Goal: Task Accomplishment & Management: Use online tool/utility

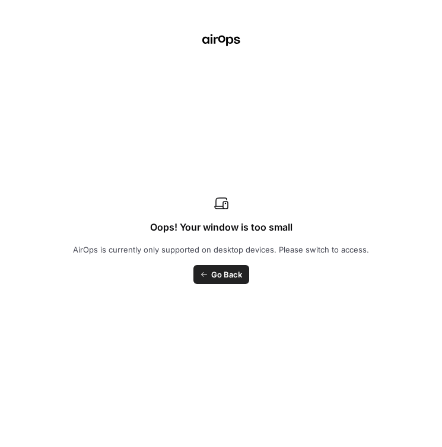
scroll to position [0, 992]
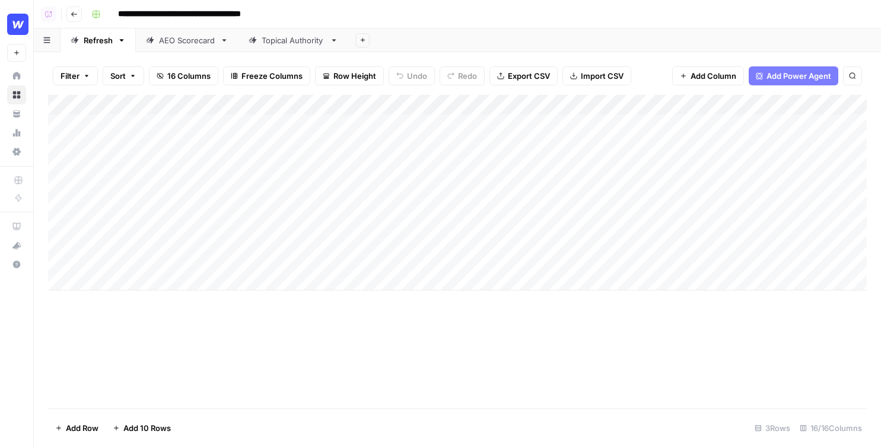
click at [79, 20] on button "Go back" at bounding box center [73, 14] width 15 height 15
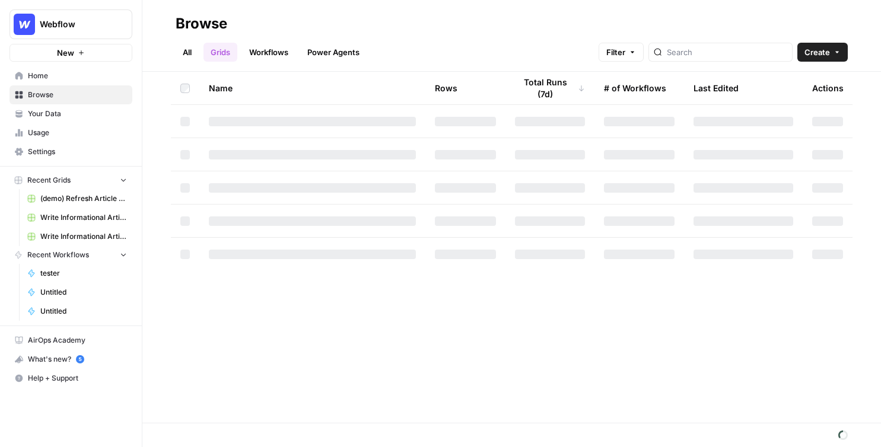
click at [275, 50] on link "Workflows" at bounding box center [268, 52] width 53 height 19
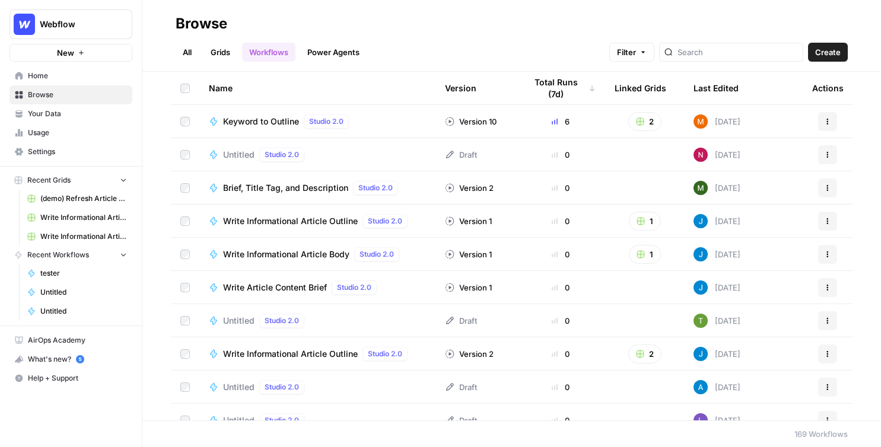
click at [827, 58] on button "Create" at bounding box center [828, 52] width 40 height 19
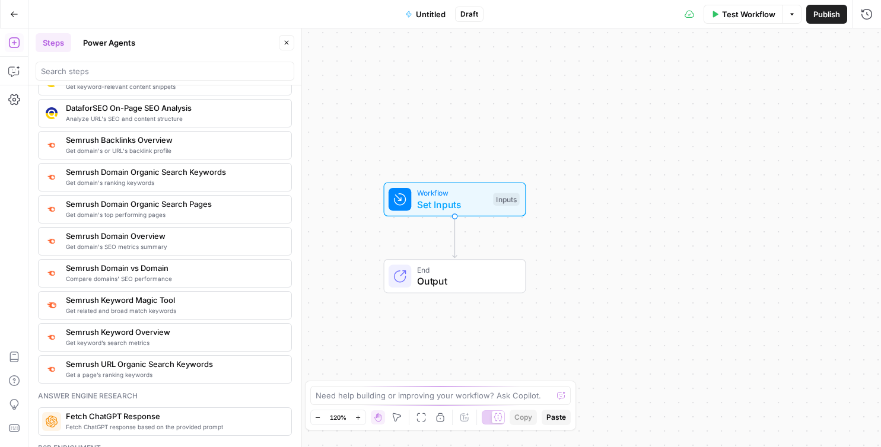
scroll to position [1304, 0]
click at [11, 17] on icon "button" at bounding box center [14, 14] width 8 height 8
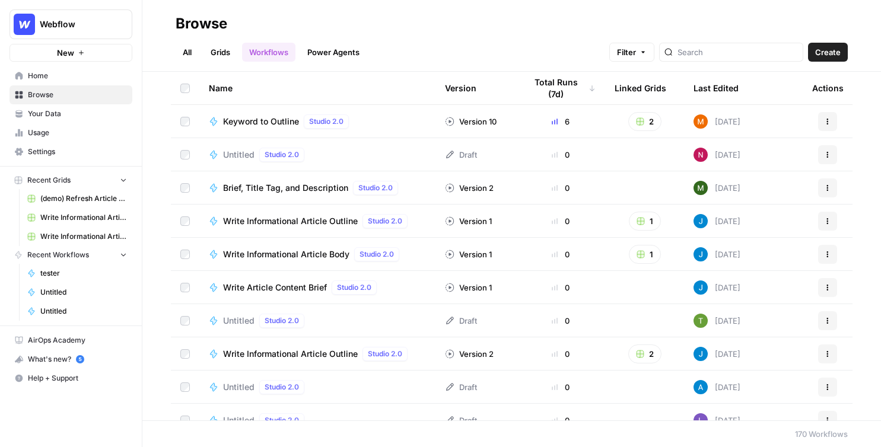
click at [78, 116] on span "Your Data" at bounding box center [77, 114] width 99 height 11
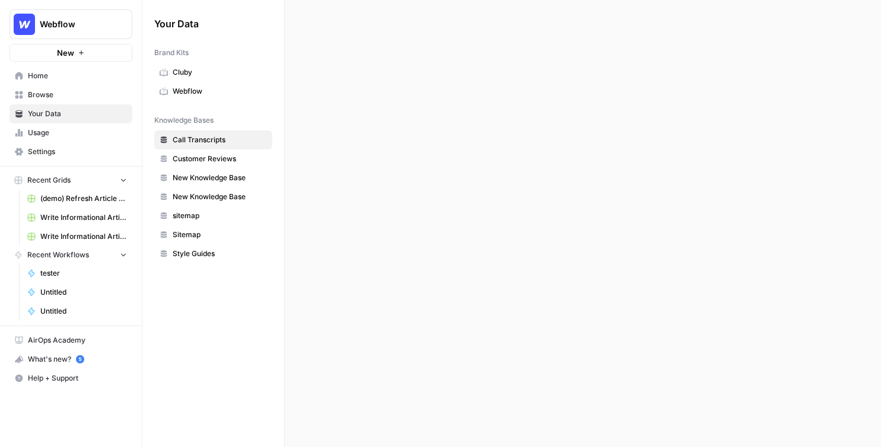
click at [56, 99] on span "Browse" at bounding box center [77, 95] width 99 height 11
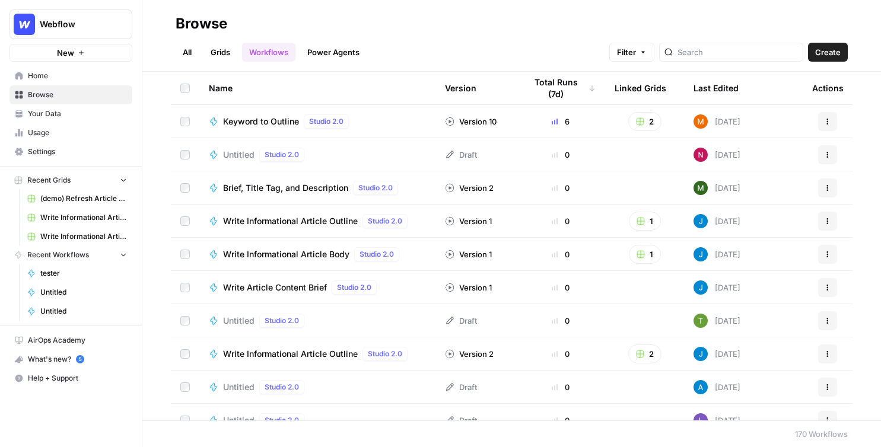
click at [216, 51] on link "Grids" at bounding box center [220, 52] width 34 height 19
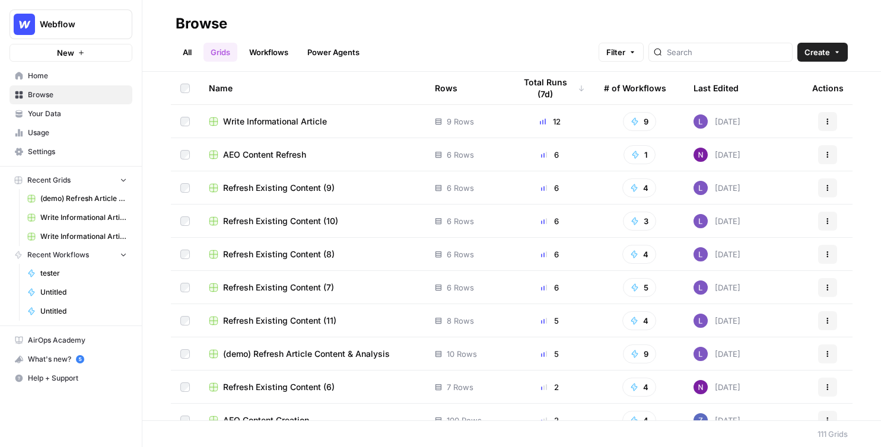
click at [819, 49] on span "Create" at bounding box center [817, 52] width 26 height 12
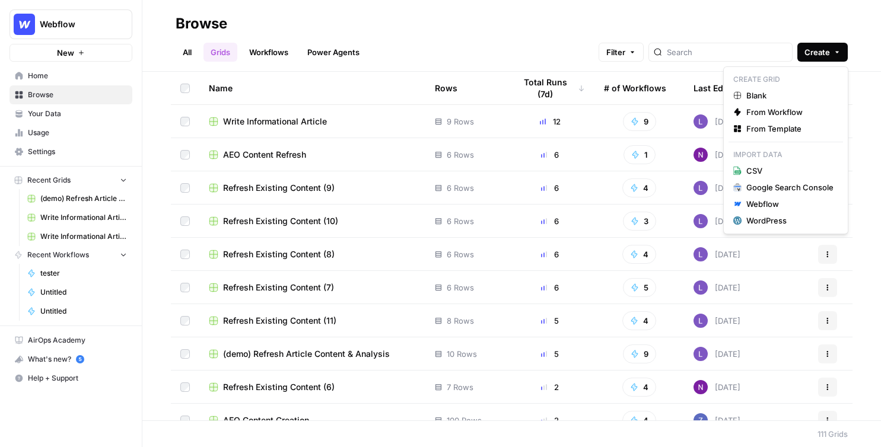
click at [809, 137] on div "Create Grid Blank From Workflow From Template Import Data CSV Google Search Con…" at bounding box center [785, 150] width 125 height 168
click at [776, 126] on span "From Template" at bounding box center [789, 129] width 87 height 12
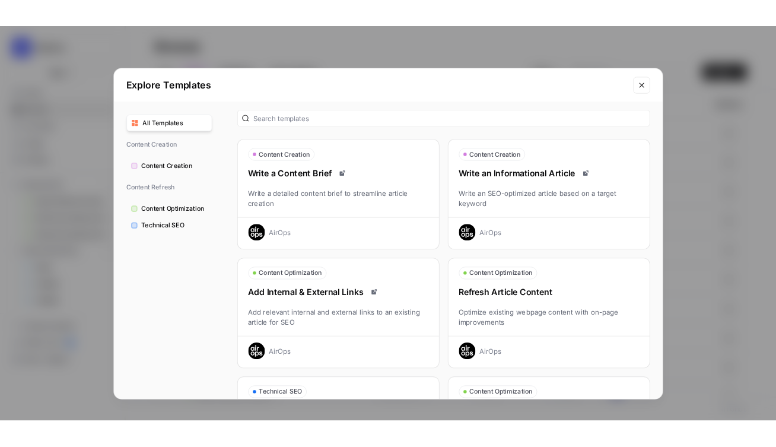
scroll to position [7, 0]
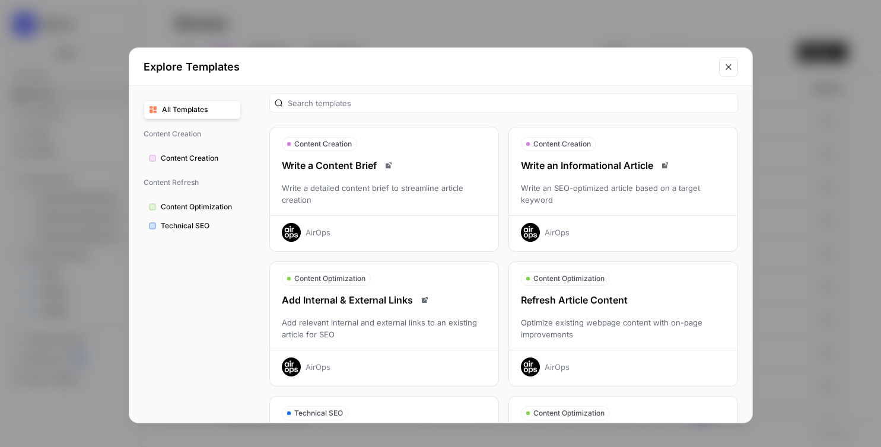
click at [624, 157] on button "Content Creation Write an Informational Article Write an SEO-optimized article …" at bounding box center [623, 189] width 230 height 125
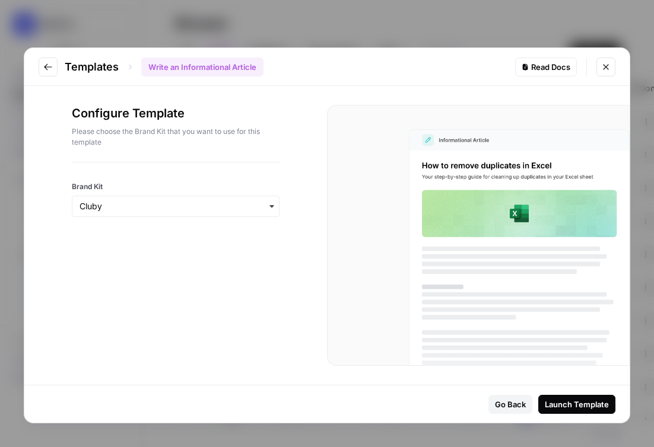
click at [44, 39] on div "Templates Write an Informational Article Read Docs Configure Template Please ch…" at bounding box center [327, 223] width 654 height 447
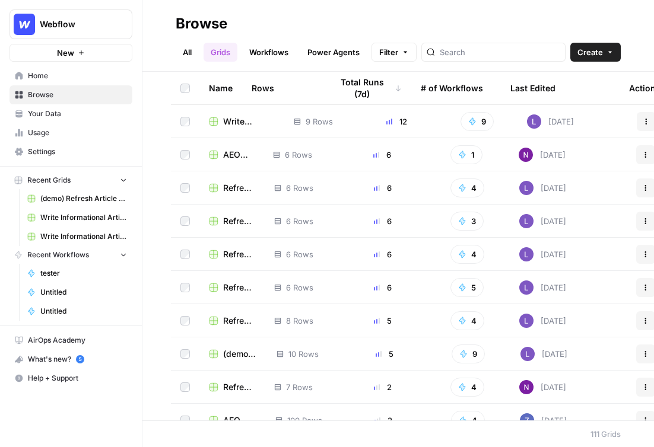
click at [81, 80] on span "Home" at bounding box center [77, 76] width 99 height 11
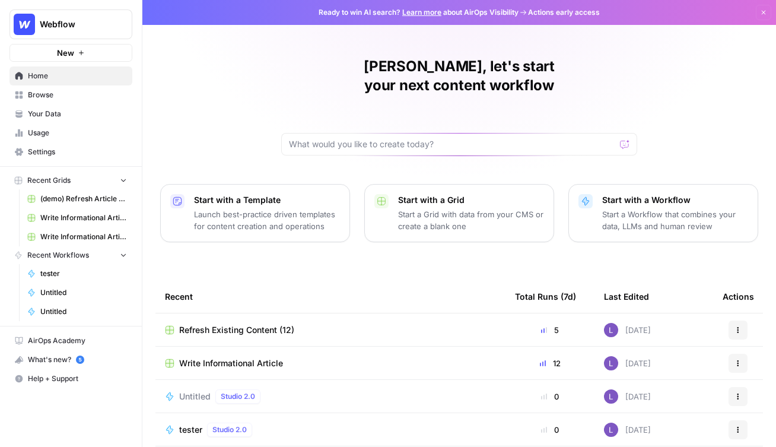
click at [82, 28] on span "Webflow" at bounding box center [76, 24] width 72 height 12
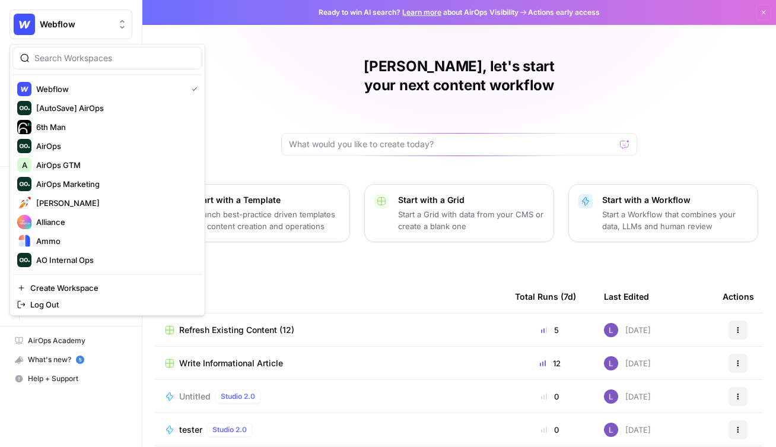
click at [94, 68] on div at bounding box center [107, 58] width 190 height 23
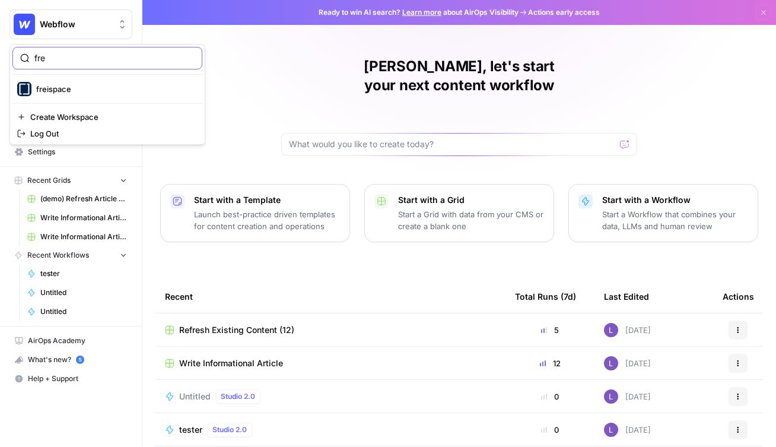
type input "fre"
click at [71, 58] on input "fre" at bounding box center [114, 58] width 160 height 12
type input "f"
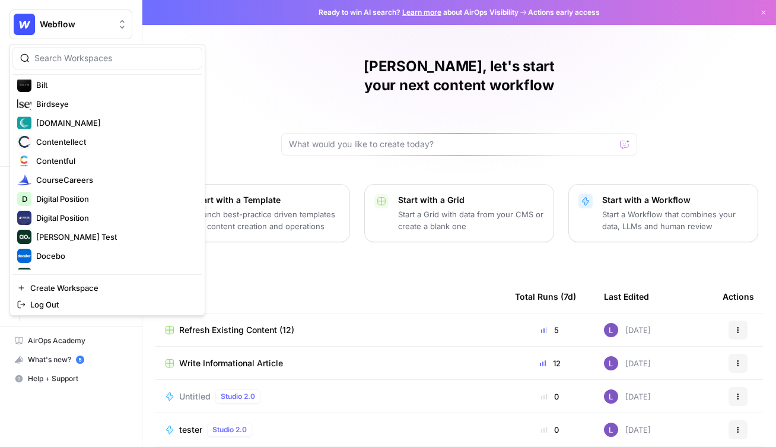
scroll to position [292, 0]
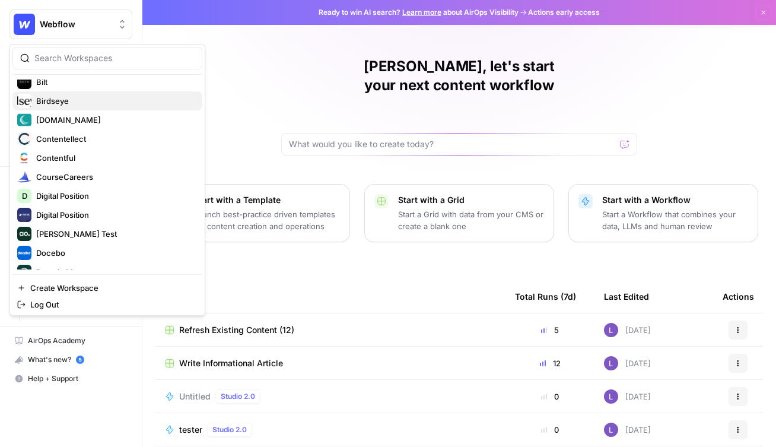
click at [59, 106] on span "Birdseye" at bounding box center [114, 101] width 157 height 12
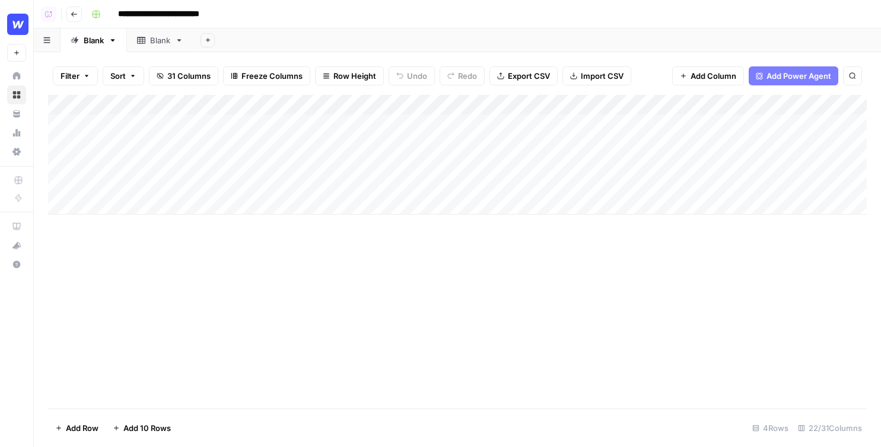
click at [160, 206] on div "Add Column" at bounding box center [457, 155] width 818 height 120
click at [151, 230] on div "Add Column" at bounding box center [457, 165] width 818 height 140
click at [400, 106] on div "Add Column" at bounding box center [457, 175] width 818 height 160
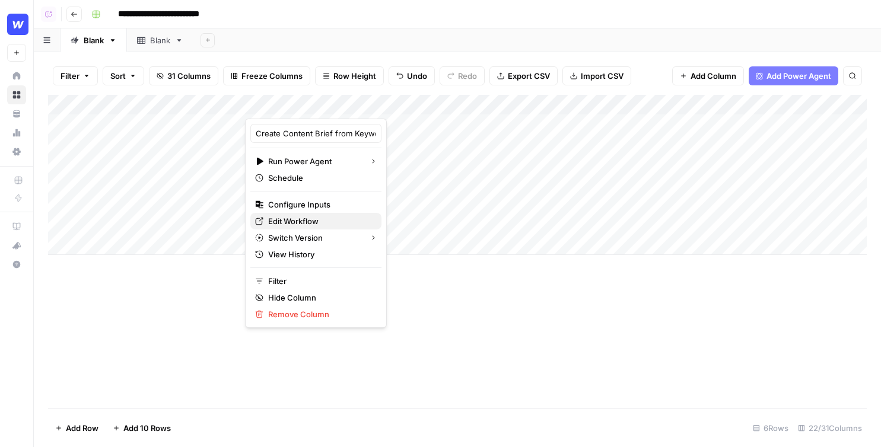
click at [272, 220] on span "Edit Workflow" at bounding box center [320, 221] width 104 height 12
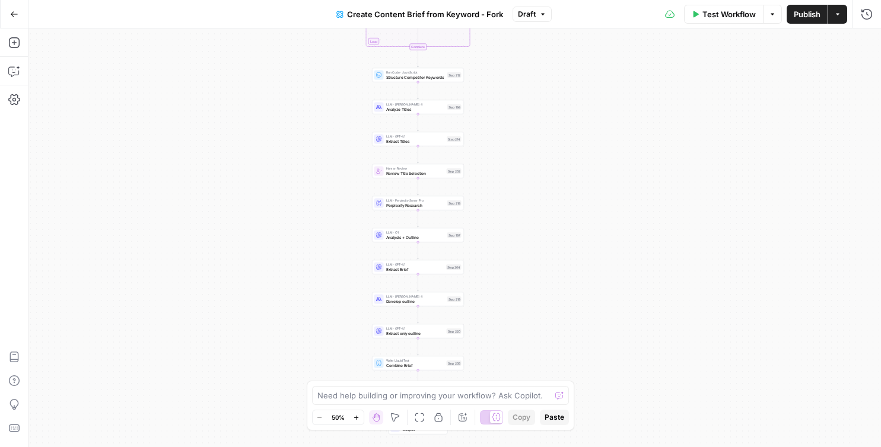
click at [842, 13] on button "Actions" at bounding box center [837, 14] width 19 height 19
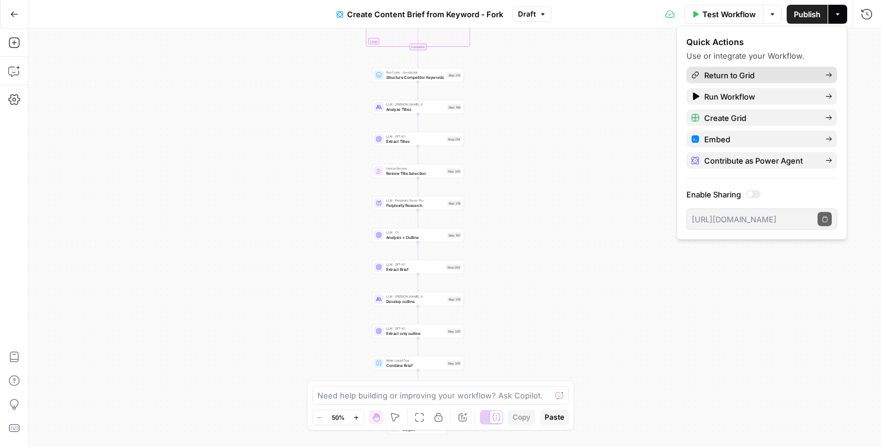
click at [771, 75] on span "Return to Grid" at bounding box center [760, 75] width 112 height 12
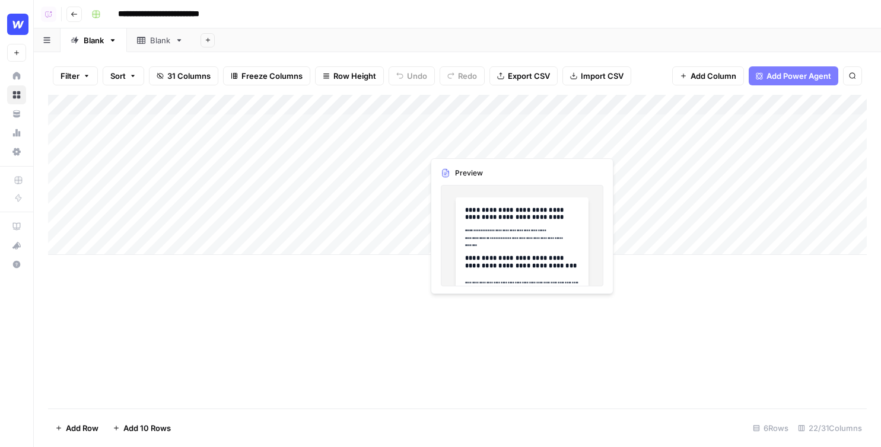
click at [473, 147] on div "Add Column" at bounding box center [457, 175] width 818 height 160
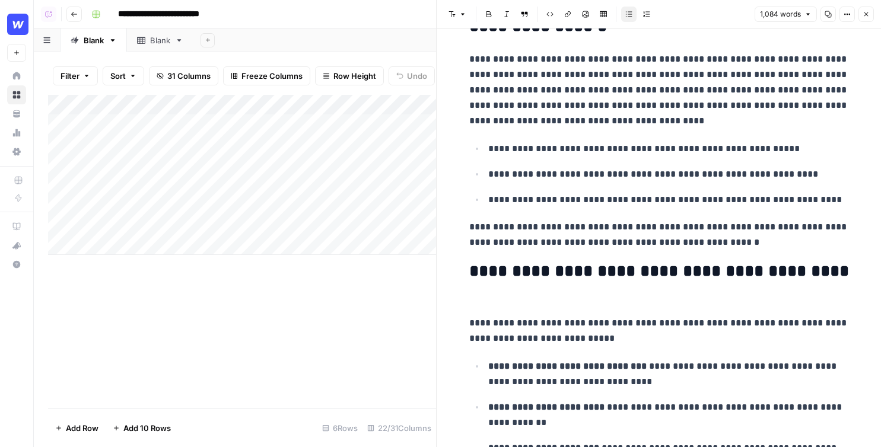
scroll to position [712, 0]
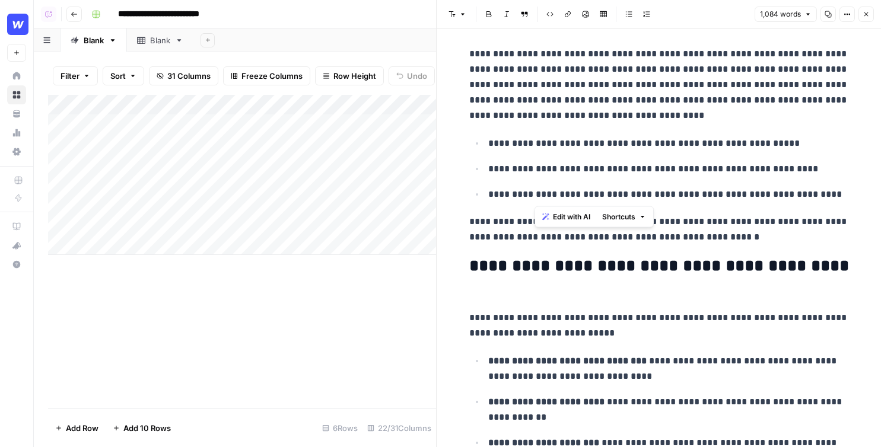
drag, startPoint x: 775, startPoint y: 199, endPoint x: 530, endPoint y: 60, distance: 281.5
click at [550, 215] on span "Edit with AI" at bounding box center [567, 217] width 37 height 11
click at [870, 13] on button "Close" at bounding box center [865, 14] width 15 height 15
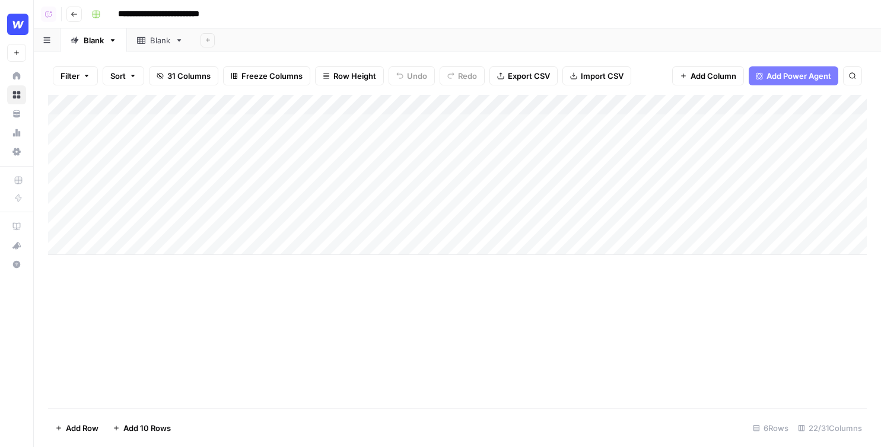
click at [69, 16] on button "Go back" at bounding box center [73, 14] width 15 height 15
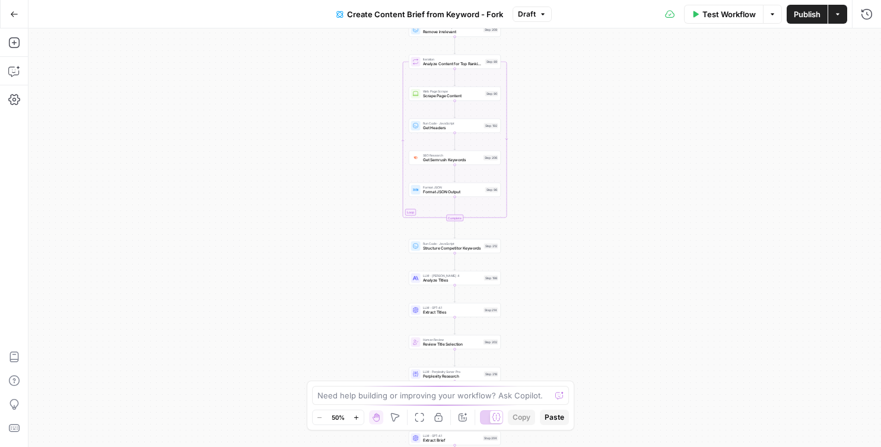
click at [12, 21] on button "Go Back" at bounding box center [14, 14] width 21 height 21
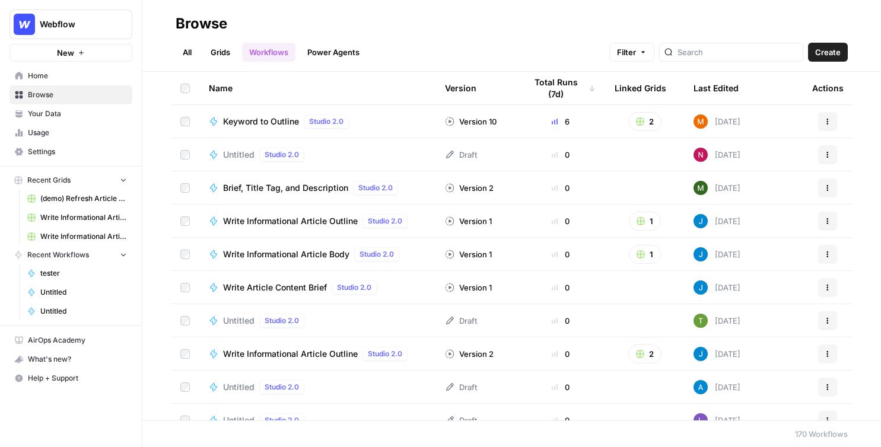
click at [227, 48] on link "Grids" at bounding box center [220, 52] width 34 height 19
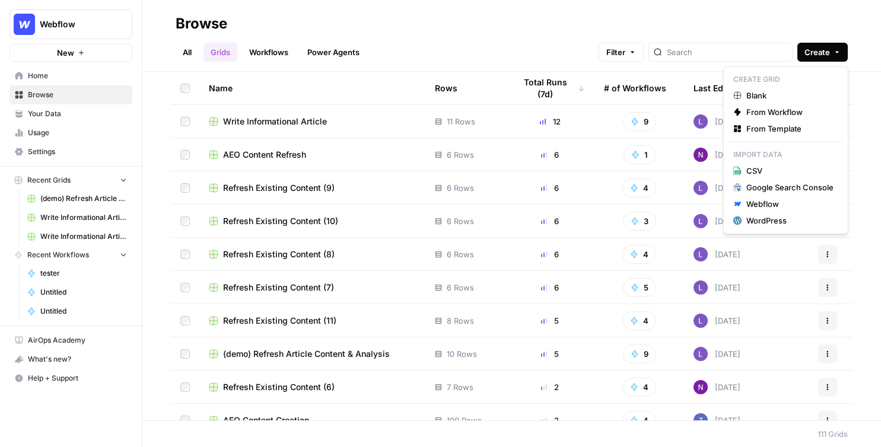
click at [832, 53] on button "Create" at bounding box center [822, 52] width 50 height 19
click at [757, 123] on span "From Template" at bounding box center [789, 129] width 87 height 12
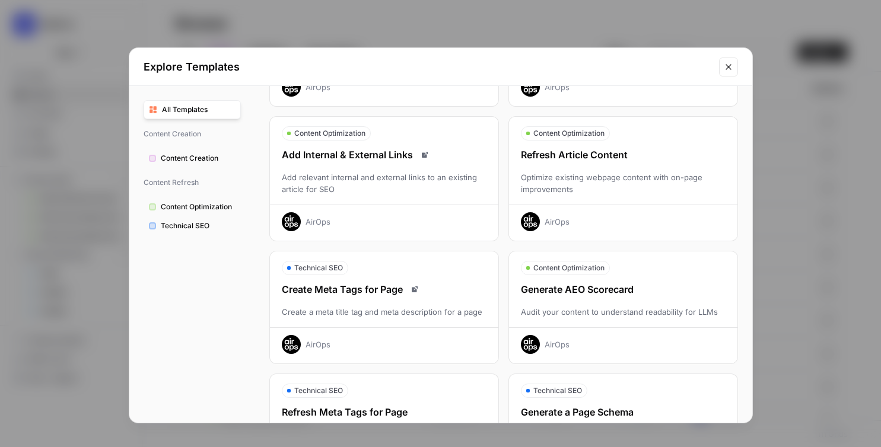
scroll to position [157, 0]
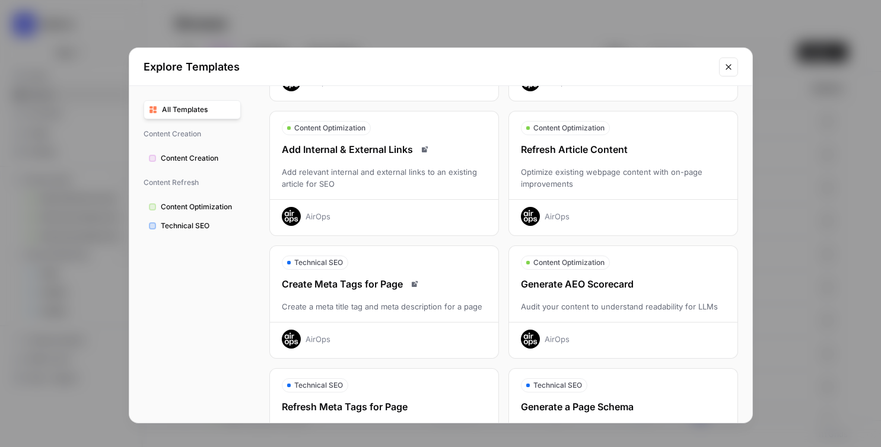
click at [668, 193] on div "Refresh Article Content Optimize existing webpage content with on-page improvem…" at bounding box center [623, 184] width 228 height 84
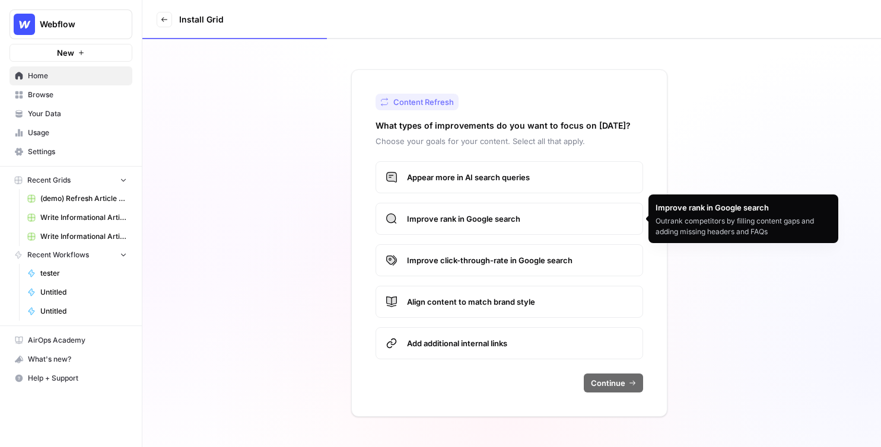
click at [548, 185] on label "Appear more in AI search queries" at bounding box center [508, 177] width 267 height 32
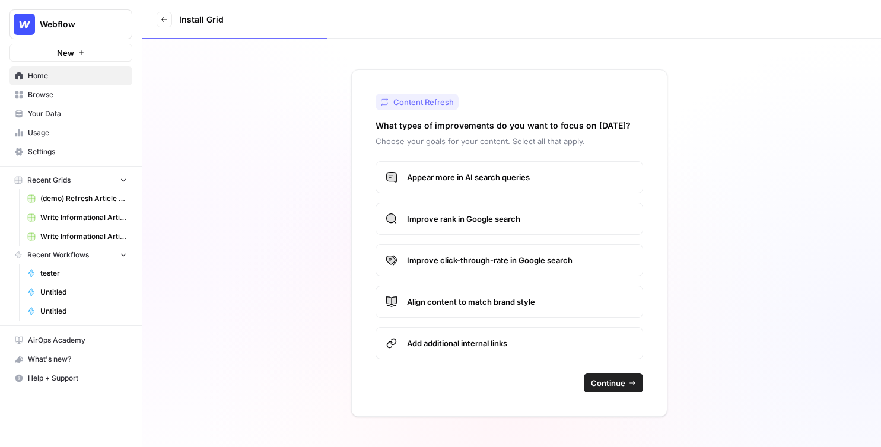
click at [523, 225] on label "Improve rank in Google search" at bounding box center [508, 219] width 267 height 32
click at [524, 257] on span "Improve click-through-rate in Google search" at bounding box center [520, 260] width 226 height 12
click at [543, 298] on span "Align content to match brand style" at bounding box center [520, 302] width 226 height 12
click at [613, 394] on div "Content Refresh What types of improvements do you want to focus on today? Choos…" at bounding box center [509, 243] width 316 height 348
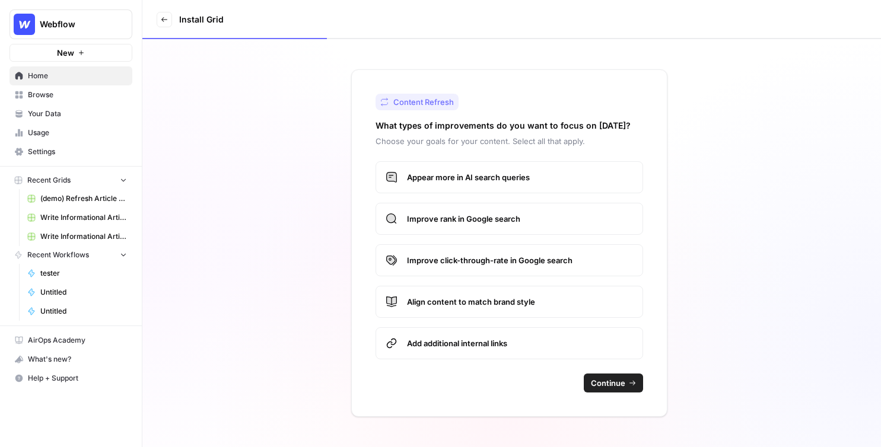
click at [612, 387] on span "Continue" at bounding box center [608, 383] width 34 height 12
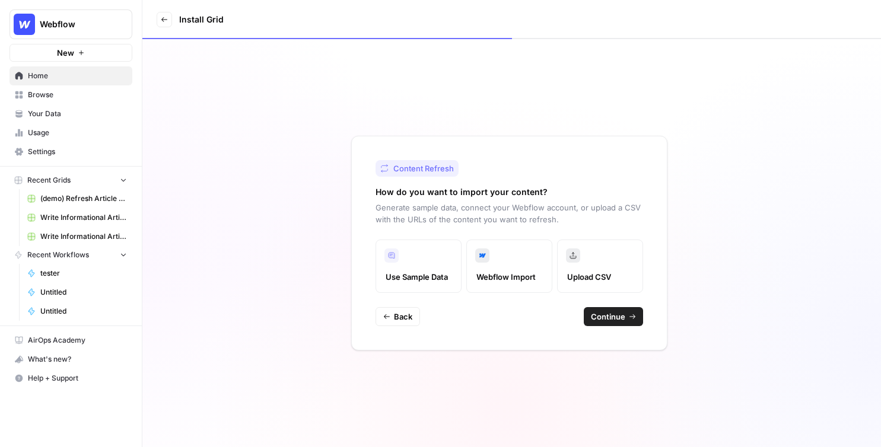
click at [615, 317] on span "Continue" at bounding box center [608, 317] width 34 height 12
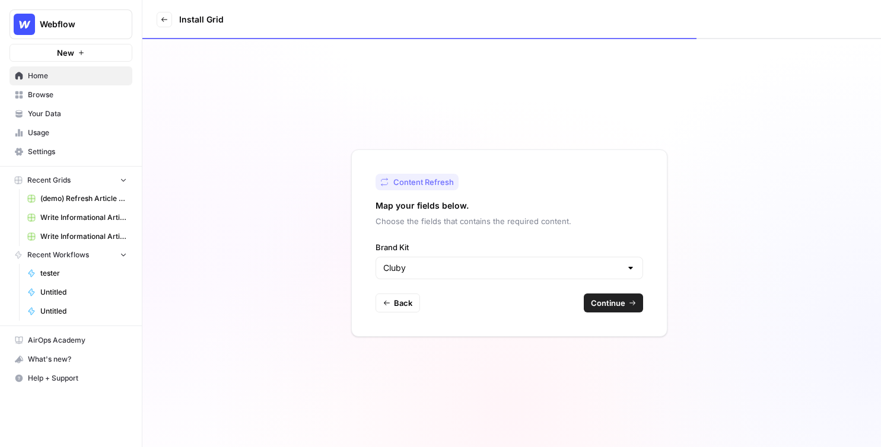
click at [633, 313] on div "Content Refresh Map your fields below. Choose the fields that contains the requ…" at bounding box center [509, 242] width 316 height 187
click at [614, 304] on span "Continue" at bounding box center [608, 303] width 34 height 12
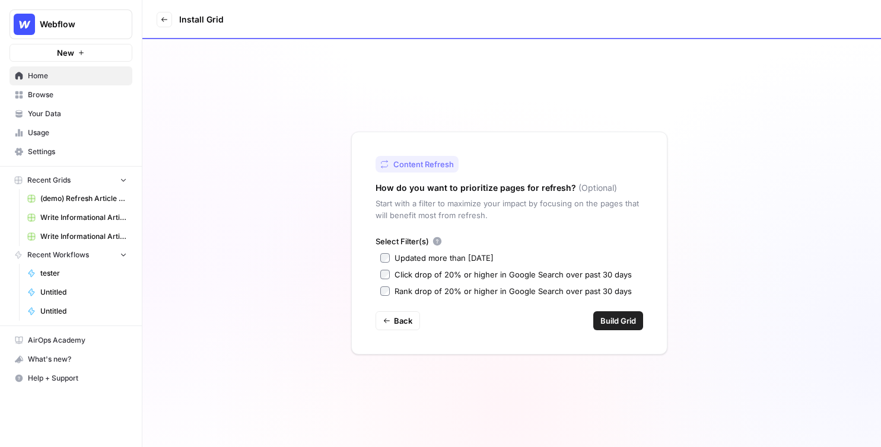
click at [414, 276] on div "Click drop of 20% or higher in Google Search over past 30 days" at bounding box center [512, 275] width 237 height 12
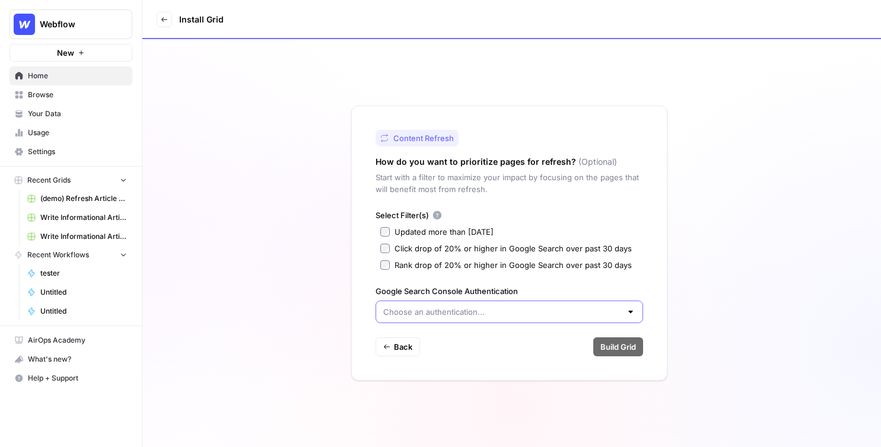
click at [413, 306] on input "Google Search Console Authentication" at bounding box center [502, 312] width 238 height 12
click at [334, 272] on div "Content Refresh How do you want to prioritize pages for refresh? (Optional) Sta…" at bounding box center [511, 243] width 738 height 408
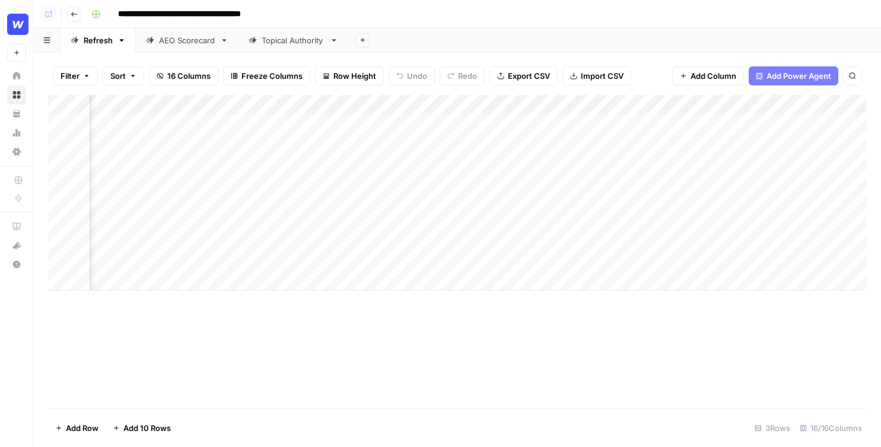
scroll to position [0, 590]
click at [491, 128] on div "Add Column" at bounding box center [457, 193] width 818 height 196
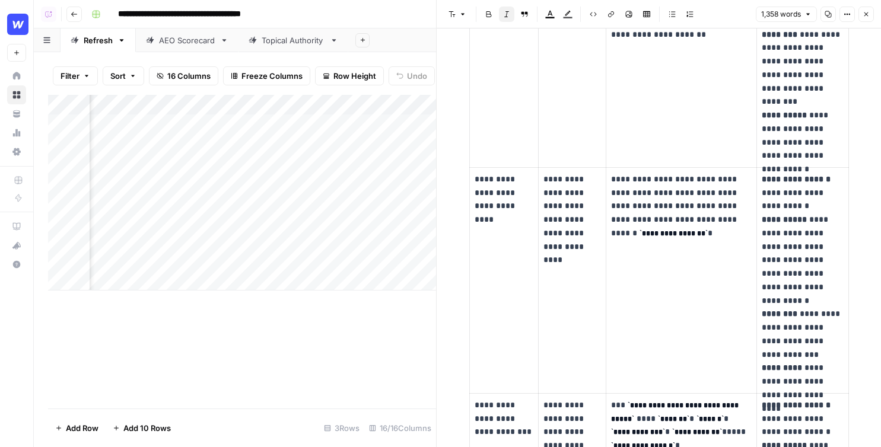
scroll to position [1302, 0]
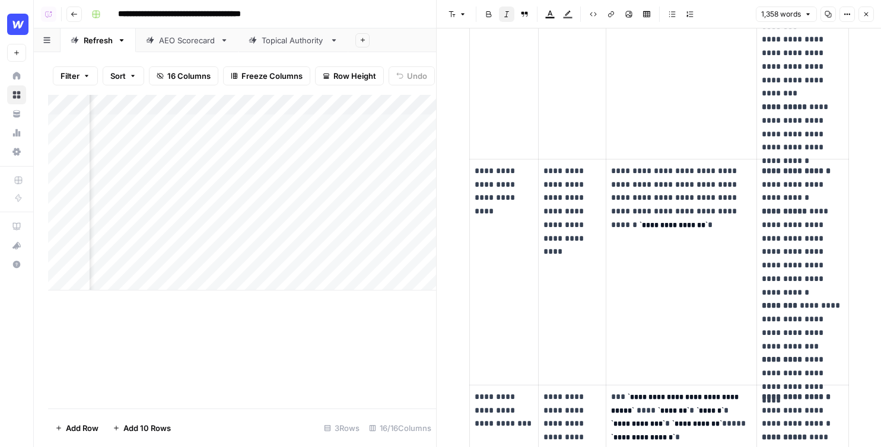
click at [861, 20] on button "Close" at bounding box center [865, 14] width 15 height 15
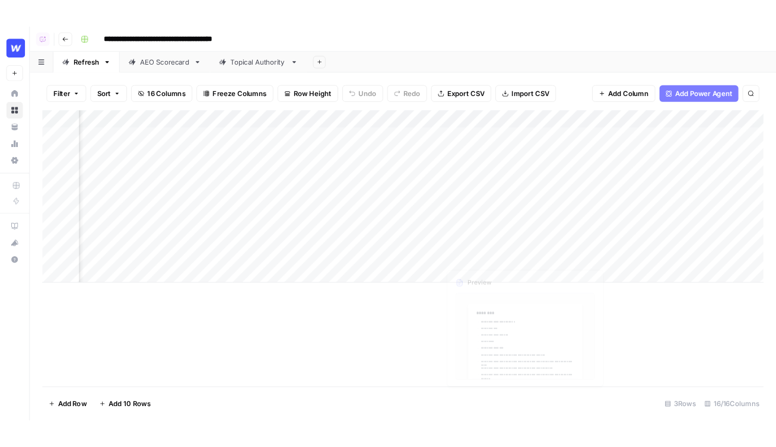
scroll to position [0, 1168]
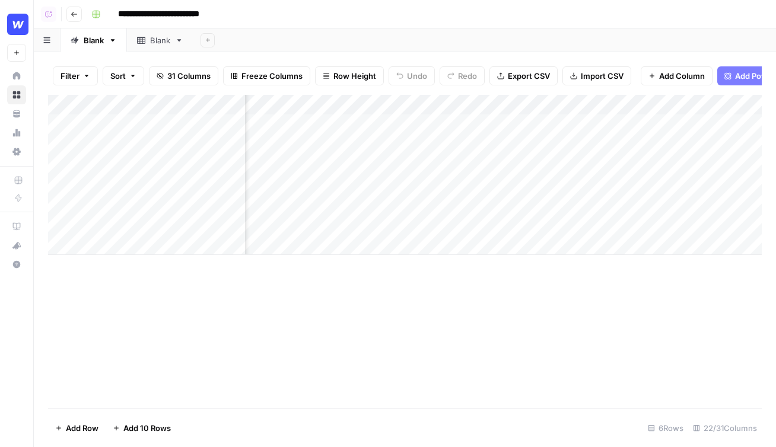
scroll to position [0, 376]
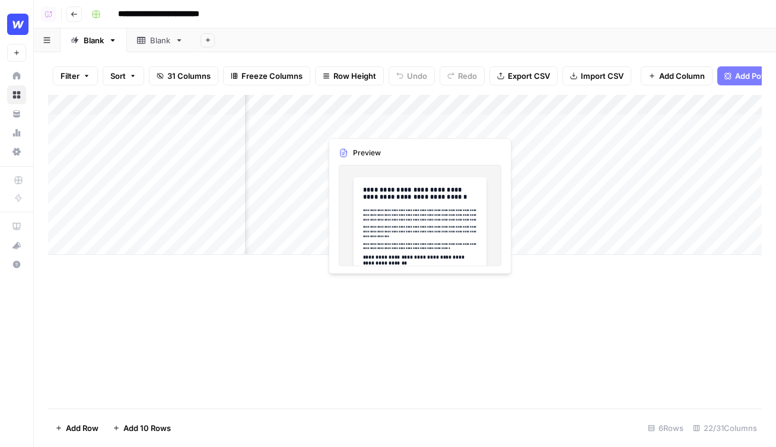
click at [375, 125] on div "Add Column" at bounding box center [405, 175] width 714 height 160
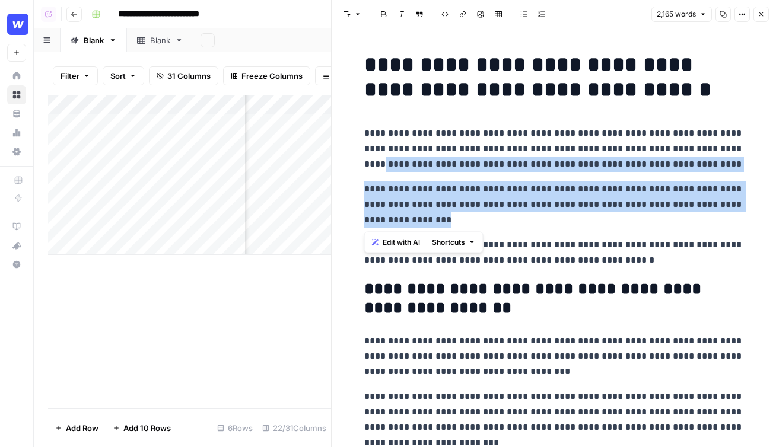
drag, startPoint x: 484, startPoint y: 221, endPoint x: 352, endPoint y: 169, distance: 142.0
click at [403, 243] on span "Edit with AI" at bounding box center [401, 242] width 37 height 11
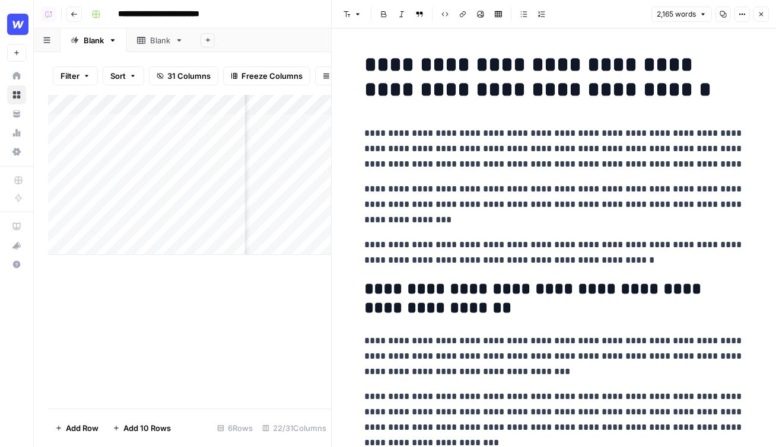
click at [464, 337] on p "**********" at bounding box center [554, 356] width 380 height 46
click at [765, 15] on button "Close" at bounding box center [760, 14] width 15 height 15
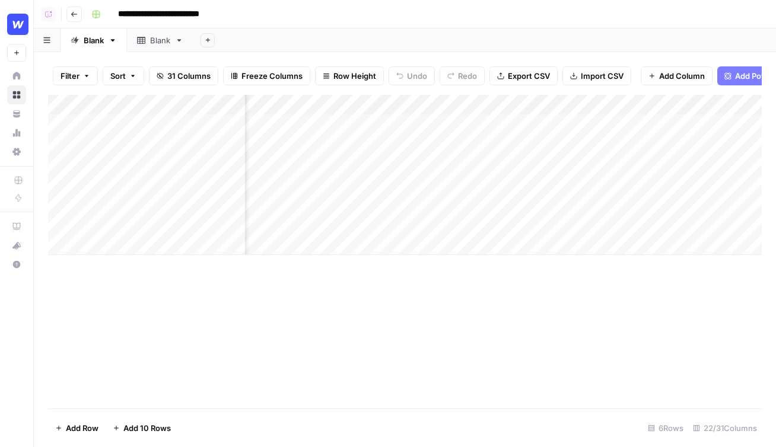
click at [738, 78] on span "Add Power Agent" at bounding box center [767, 76] width 65 height 12
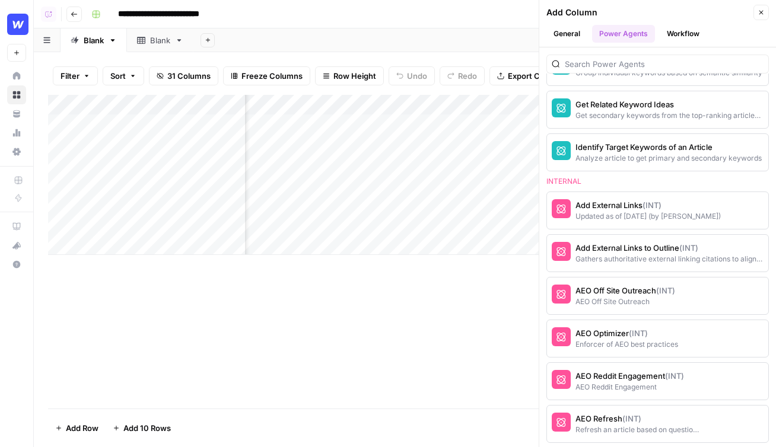
scroll to position [923, 0]
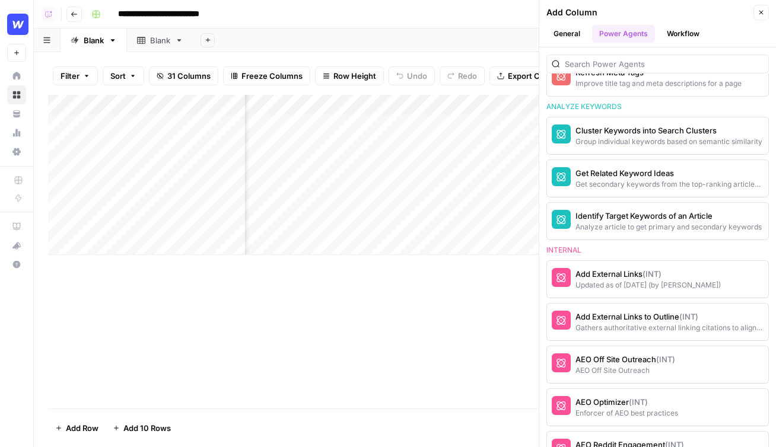
click at [575, 37] on button "General" at bounding box center [566, 34] width 41 height 18
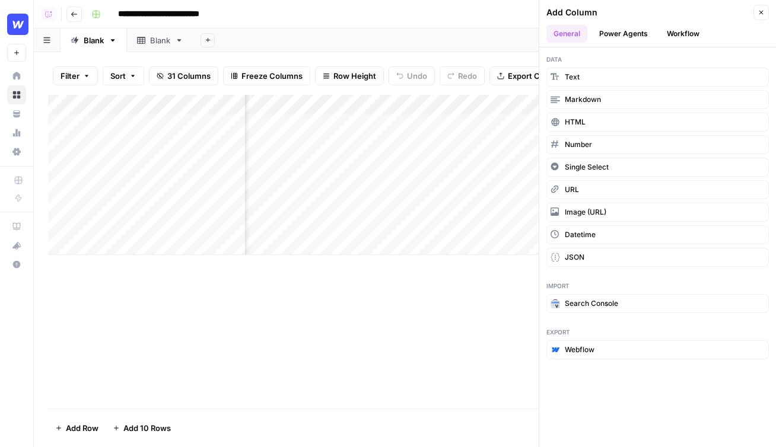
click at [673, 31] on button "Workflow" at bounding box center [683, 34] width 47 height 18
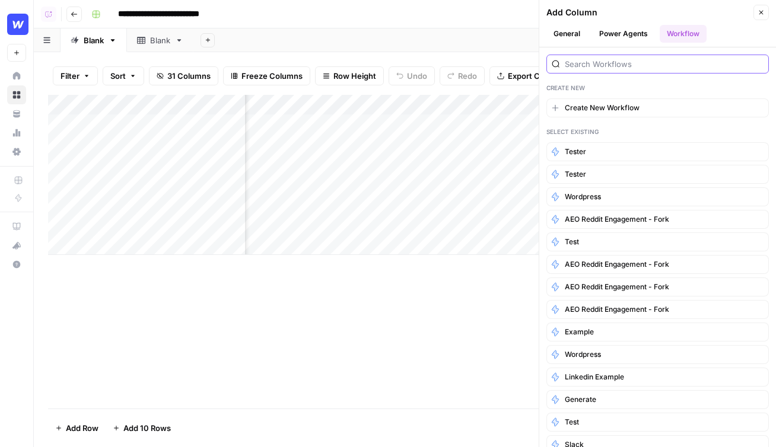
click at [636, 65] on input "search" at bounding box center [664, 64] width 199 height 12
click at [583, 104] on span "Create New Workflow" at bounding box center [602, 108] width 75 height 11
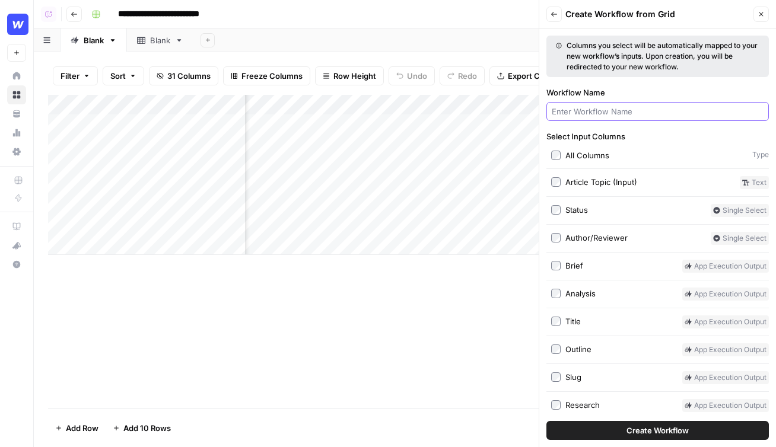
click at [591, 110] on input "Workflow Name" at bounding box center [658, 112] width 212 height 12
type input "tester"
click at [546, 421] on button "Create Workflow" at bounding box center [657, 430] width 222 height 19
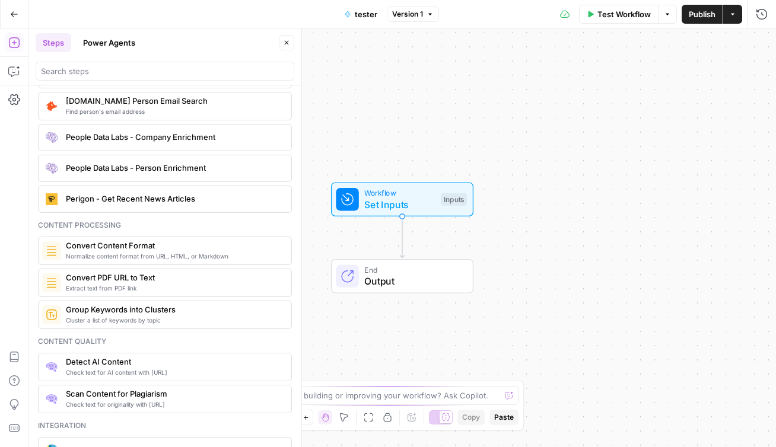
scroll to position [2223, 0]
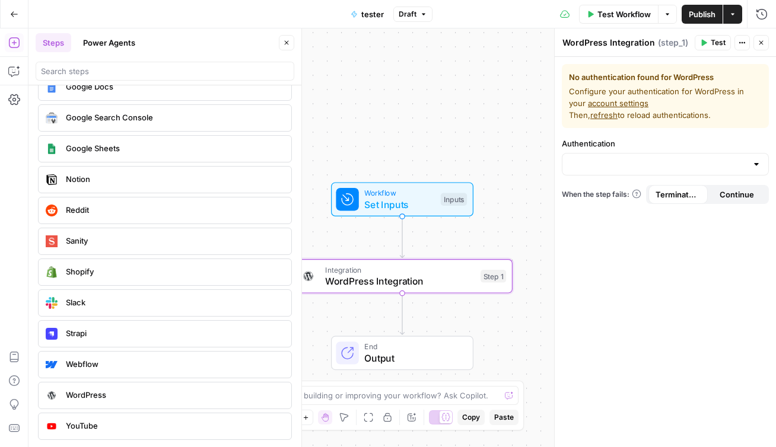
click at [737, 14] on button "Actions" at bounding box center [732, 14] width 19 height 19
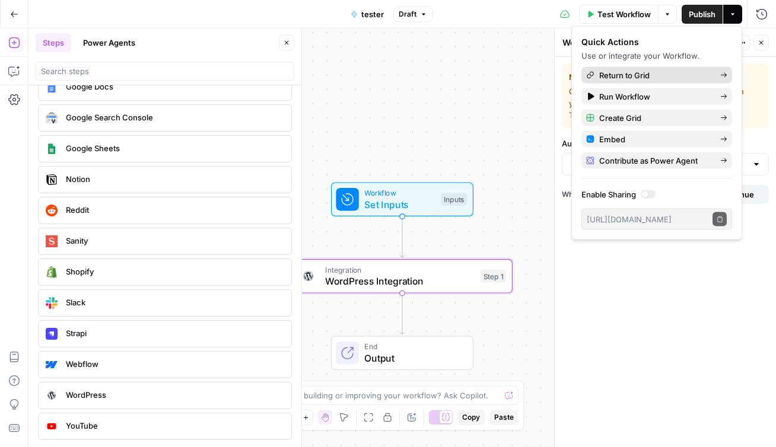
click at [672, 69] on span "Return to Grid" at bounding box center [655, 75] width 112 height 12
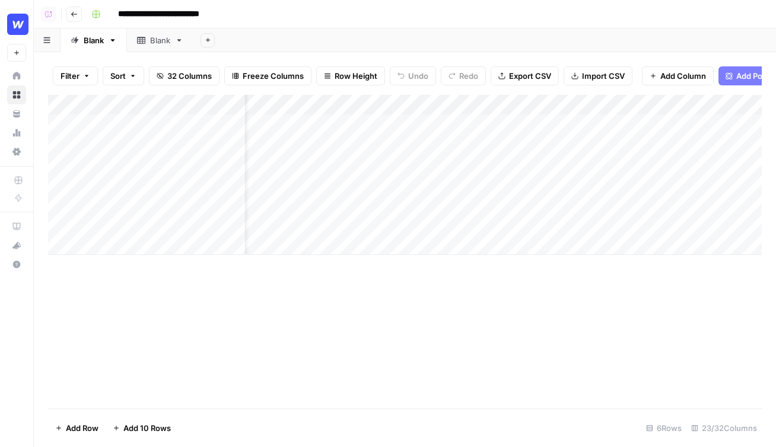
scroll to position [0, 34]
click at [730, 76] on icon "button" at bounding box center [728, 75] width 7 height 7
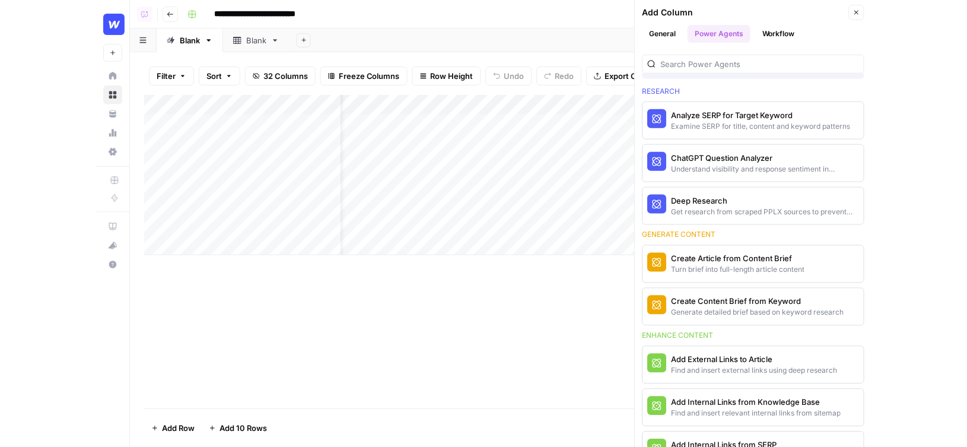
scroll to position [34, 0]
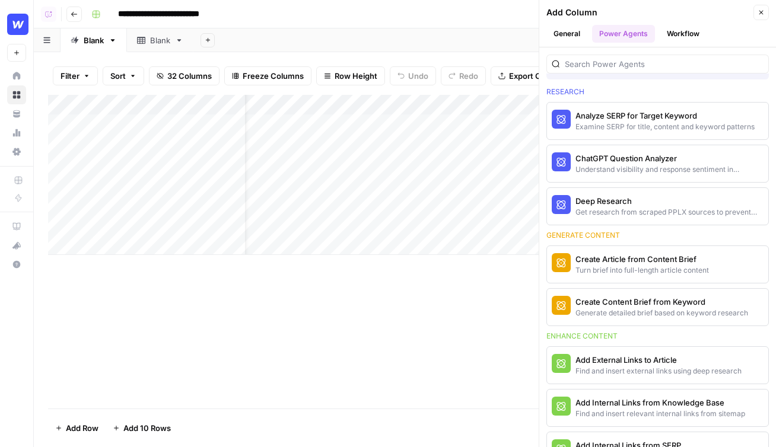
click at [686, 31] on button "Workflow" at bounding box center [683, 34] width 47 height 18
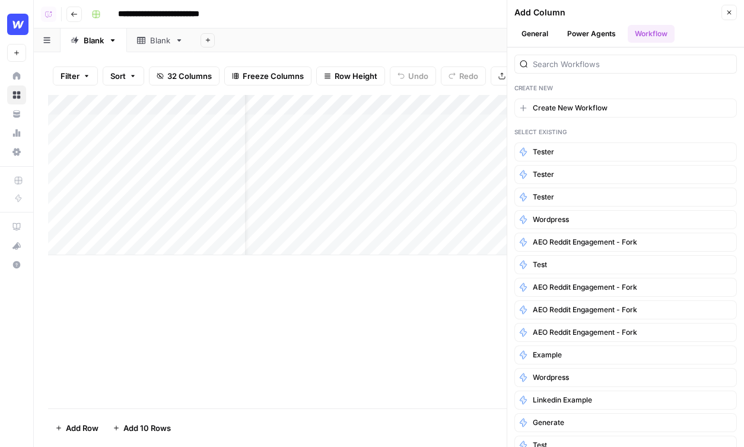
click at [726, 8] on button "Close" at bounding box center [728, 12] width 15 height 15
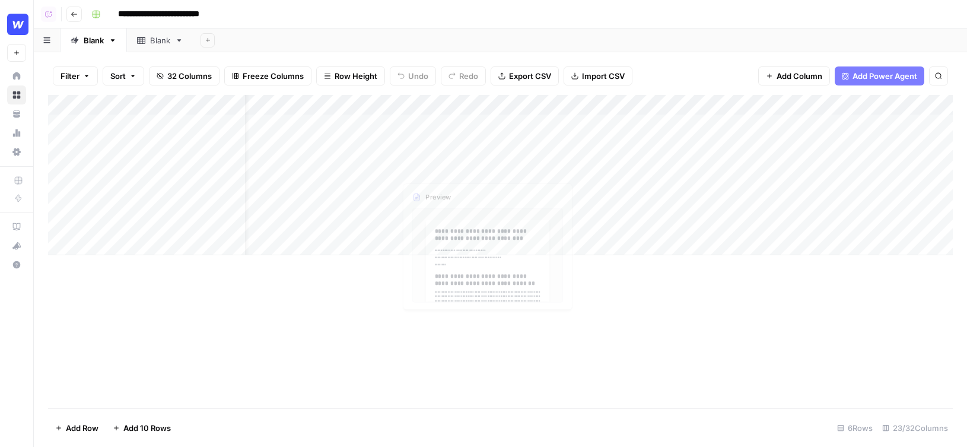
scroll to position [0, 0]
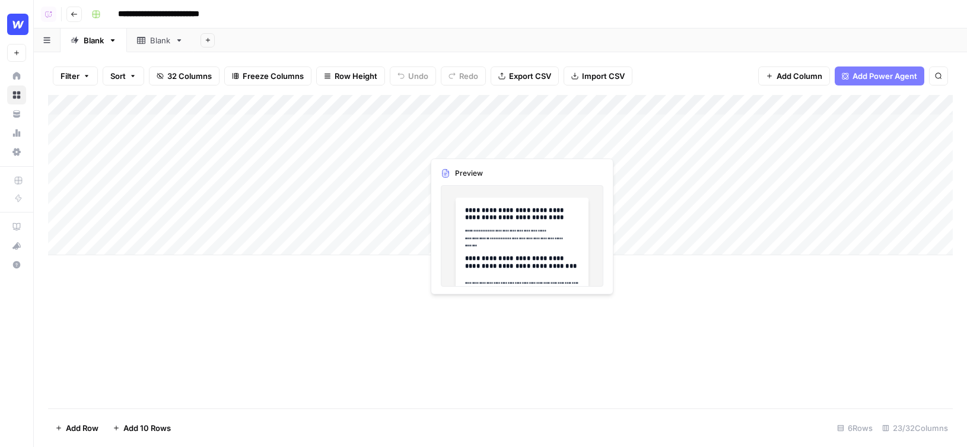
click at [468, 127] on div "Add Column" at bounding box center [500, 175] width 904 height 160
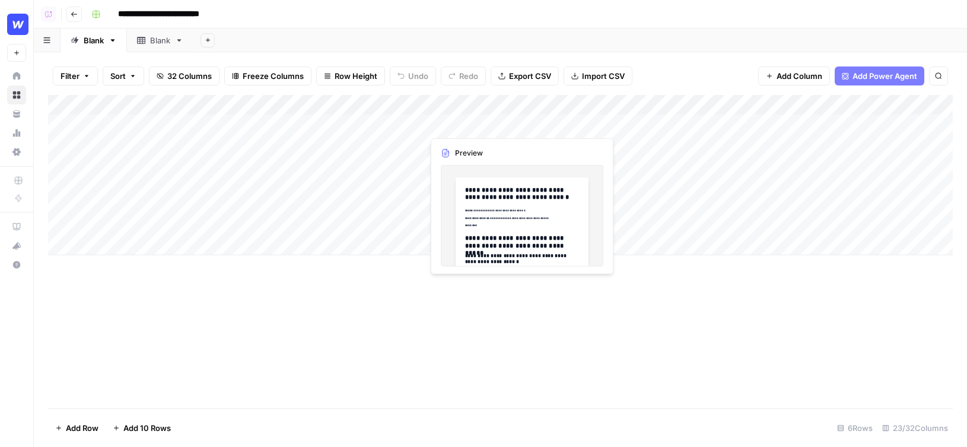
click at [468, 127] on div "Add Column" at bounding box center [500, 175] width 904 height 160
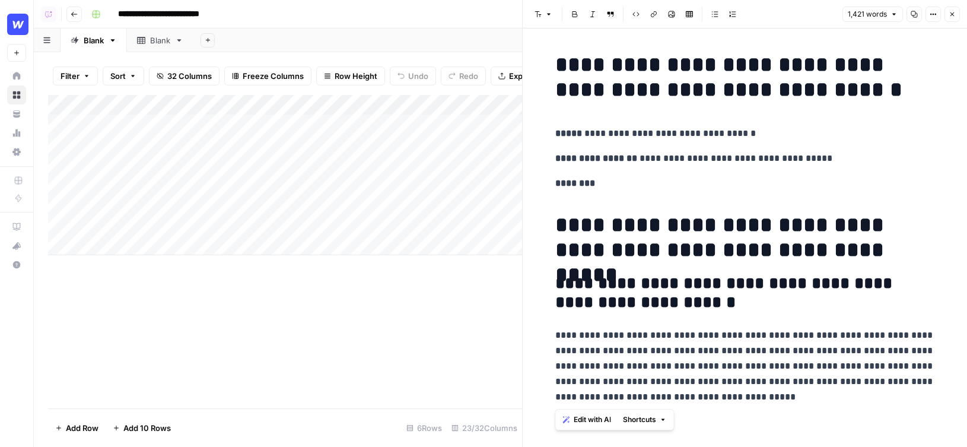
drag, startPoint x: 709, startPoint y: 374, endPoint x: 547, endPoint y: 279, distance: 187.7
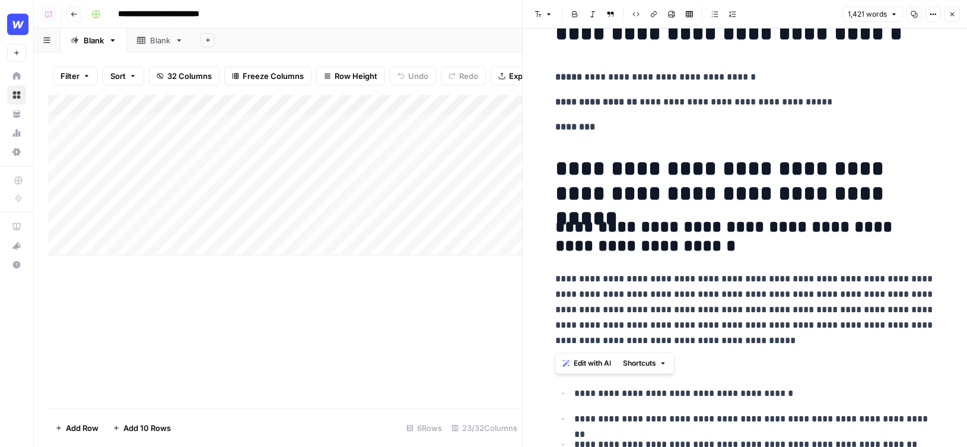
drag, startPoint x: 738, startPoint y: 343, endPoint x: 547, endPoint y: 278, distance: 201.6
click at [597, 362] on span "Edit with AI" at bounding box center [592, 363] width 37 height 11
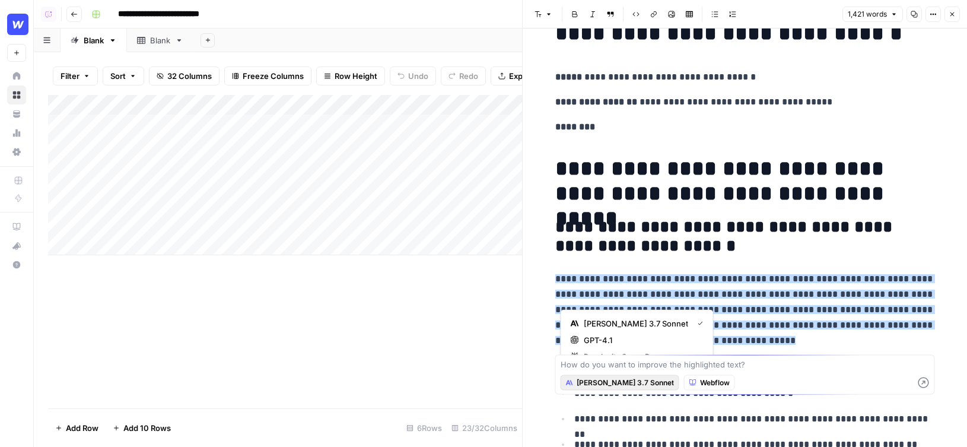
click at [603, 384] on span "Claude 3.7 Sonnet" at bounding box center [625, 382] width 97 height 11
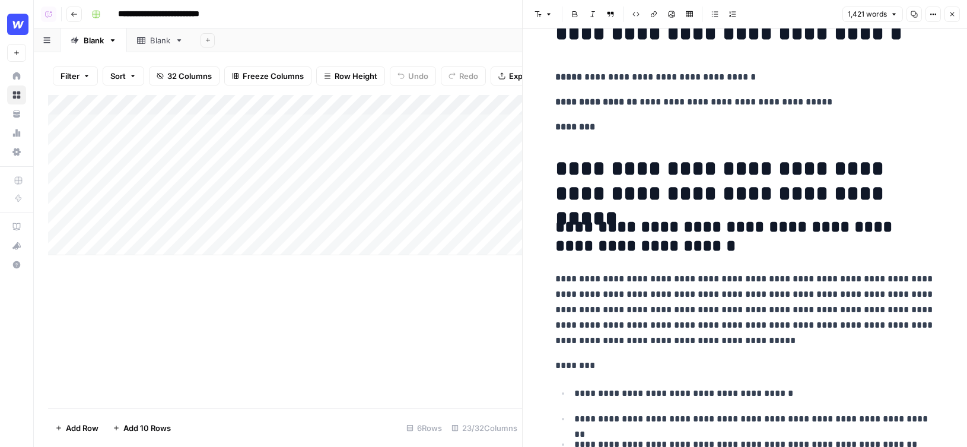
click at [775, 15] on icon "button" at bounding box center [951, 14] width 7 height 7
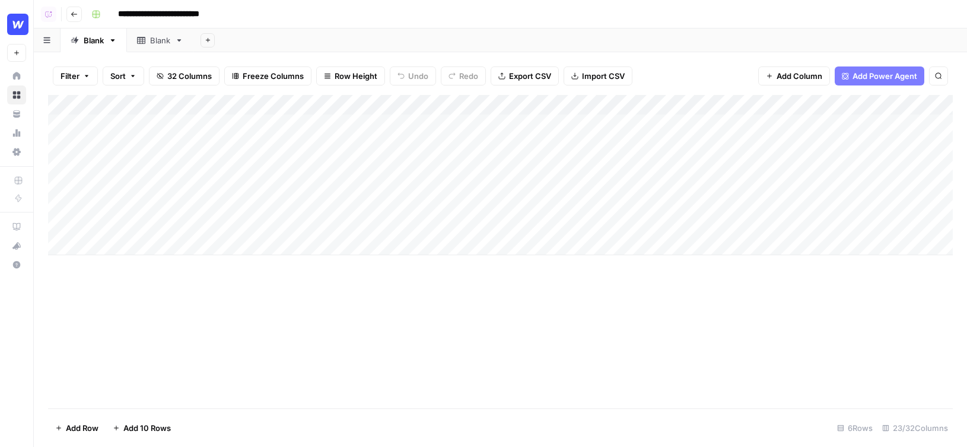
click at [775, 76] on span "Add Power Agent" at bounding box center [884, 76] width 65 height 12
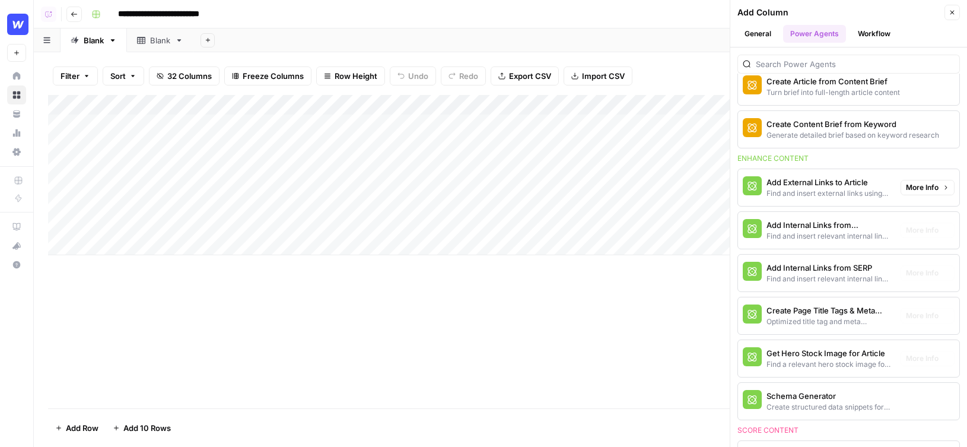
scroll to position [285, 0]
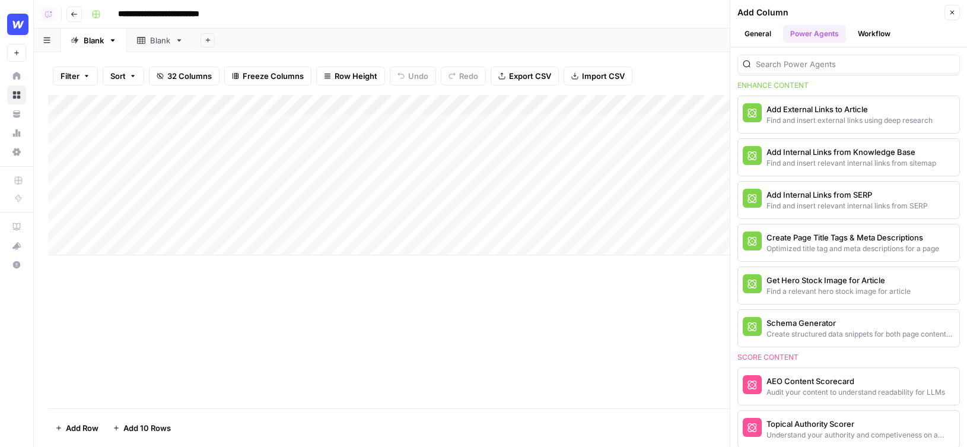
click at [757, 36] on button "General" at bounding box center [757, 34] width 41 height 18
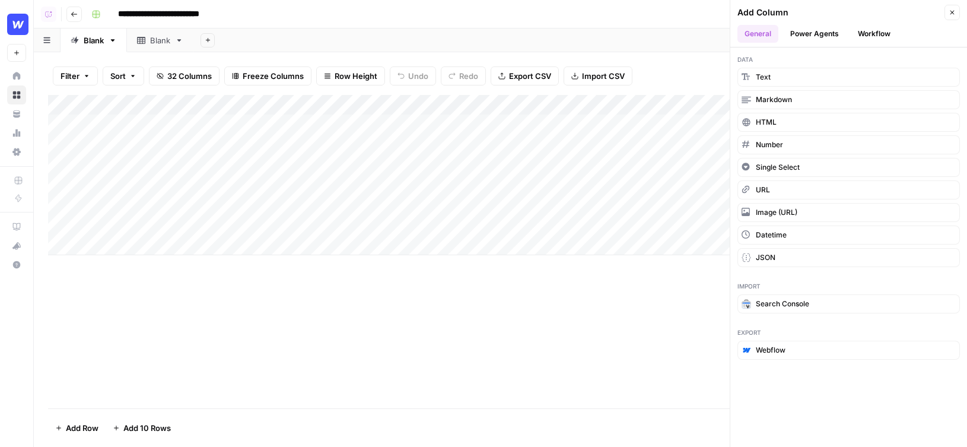
click at [775, 36] on button "Workflow" at bounding box center [874, 34] width 47 height 18
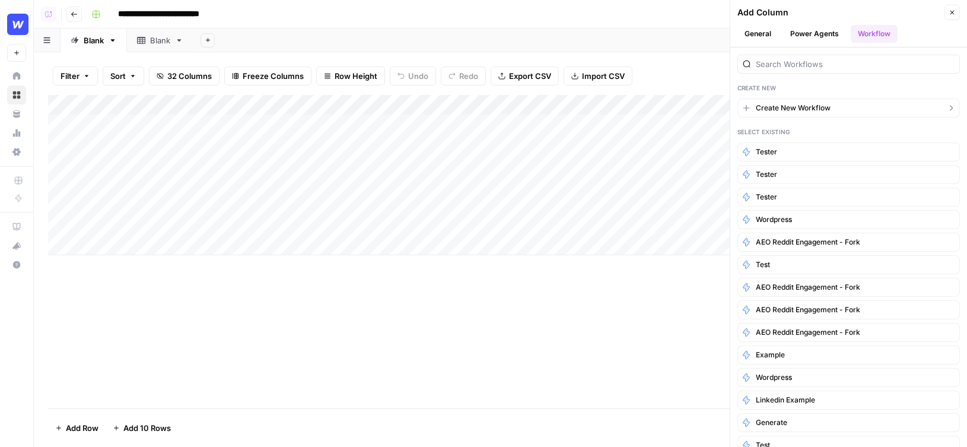
click at [775, 104] on span "Create New Workflow" at bounding box center [793, 108] width 75 height 11
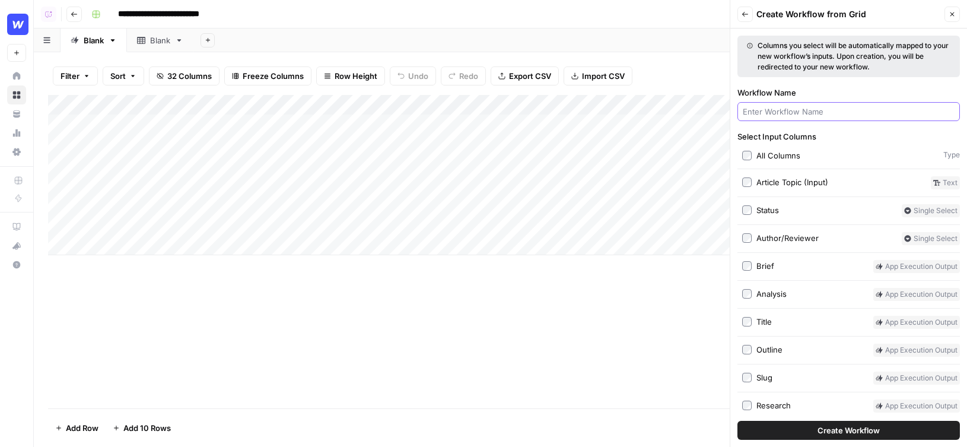
click at [775, 114] on input "Workflow Name" at bounding box center [849, 112] width 212 height 12
type input "tester"
click at [737, 421] on button "Create Workflow" at bounding box center [848, 430] width 222 height 19
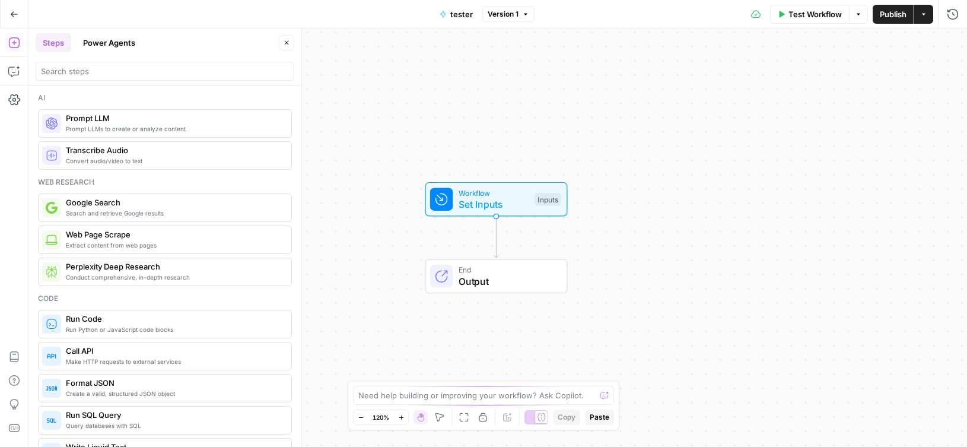
click at [524, 203] on span "Set Inputs" at bounding box center [493, 204] width 71 height 14
click at [545, 199] on div "Inputs" at bounding box center [547, 199] width 26 height 13
click at [775, 88] on button "Add Field" at bounding box center [846, 80] width 182 height 19
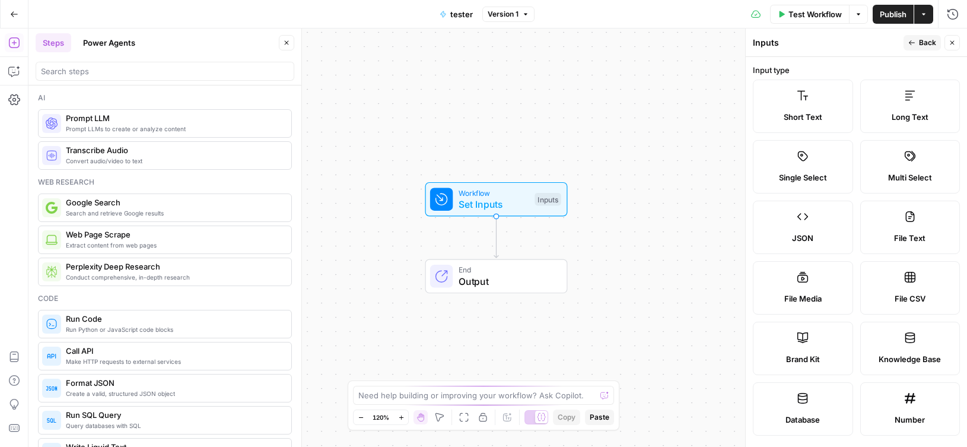
click at [775, 125] on label "Long Text" at bounding box center [910, 105] width 100 height 53
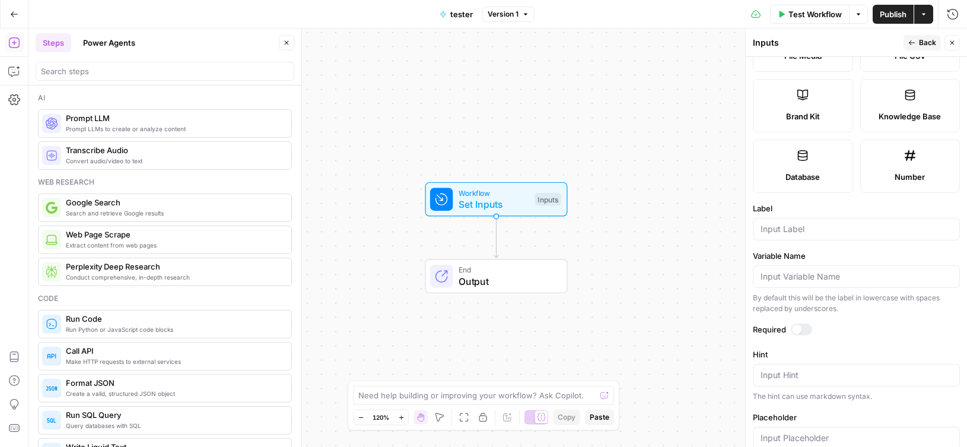
scroll to position [329, 0]
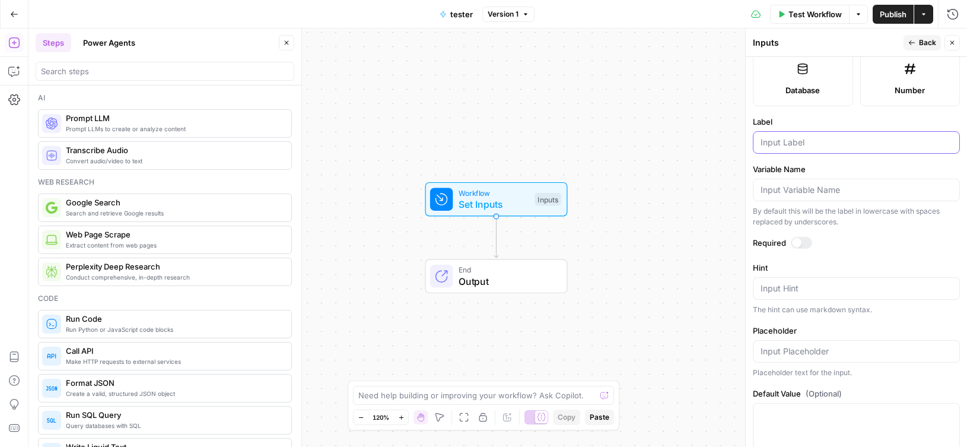
click at [775, 136] on input "Label" at bounding box center [856, 142] width 192 height 12
type input "article"
click at [644, 164] on div "Workflow Set Inputs Inputs End Output" at bounding box center [497, 237] width 938 height 418
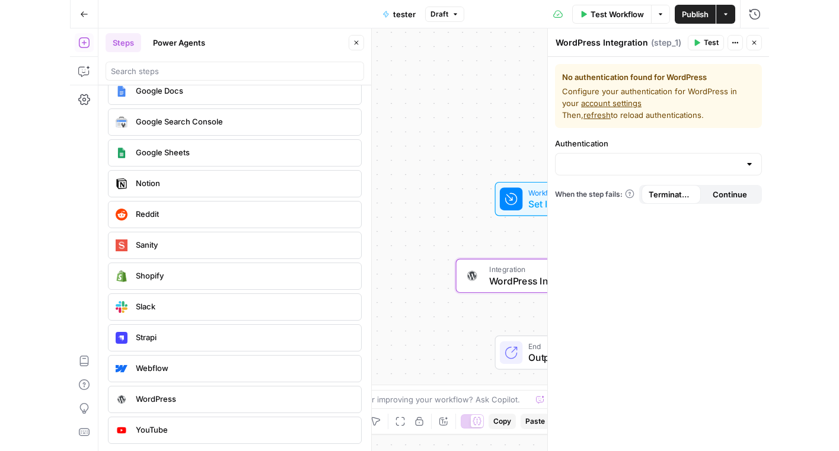
scroll to position [2219, 0]
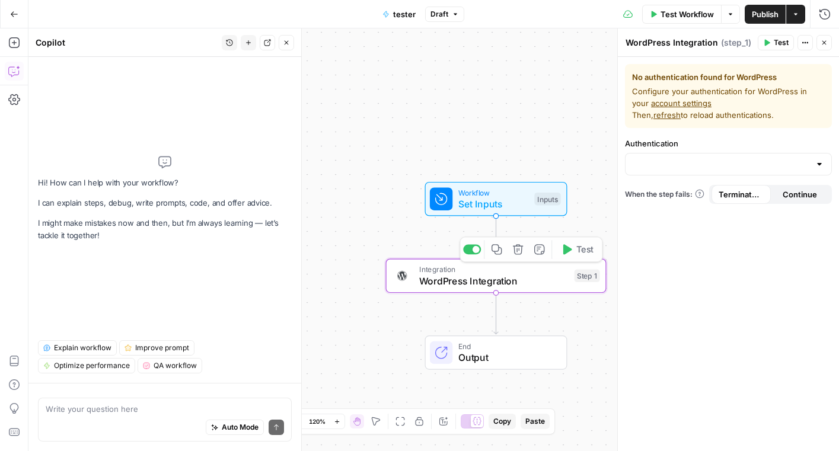
click at [565, 317] on div "Workflow Set Inputs Inputs Integration WordPress Integration Step 1 Copy step D…" at bounding box center [433, 239] width 811 height 423
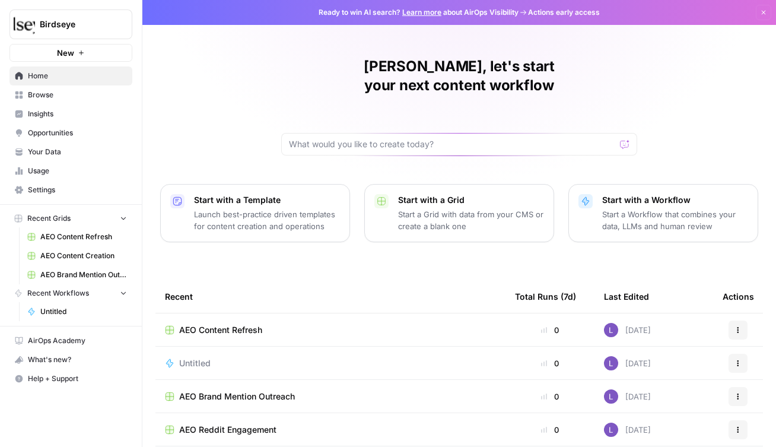
click at [77, 114] on span "Insights" at bounding box center [77, 114] width 99 height 11
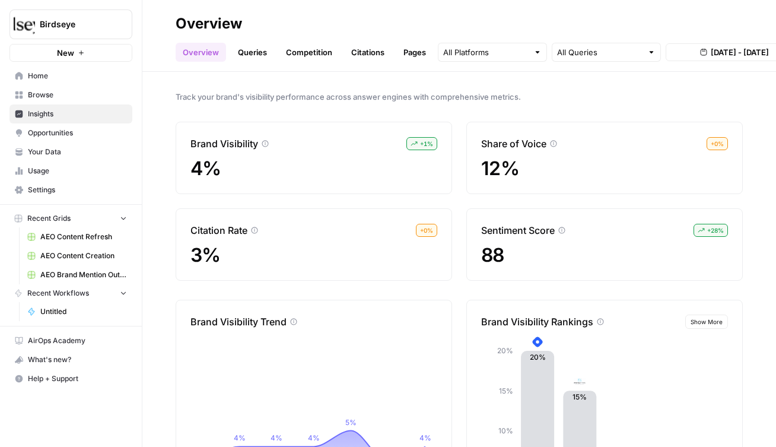
click at [60, 132] on span "Opportunities" at bounding box center [77, 133] width 99 height 11
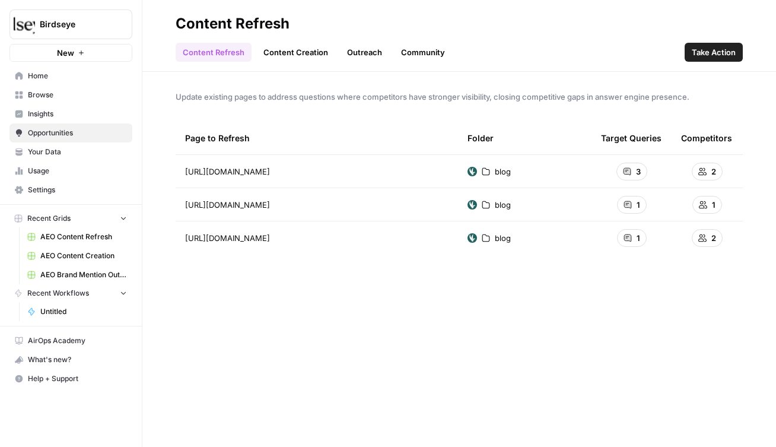
click at [704, 77] on div "Update existing pages to address questions where competitors have stronger visi…" at bounding box center [458, 259] width 633 height 375
click at [66, 235] on span "AEO Content Refresh" at bounding box center [83, 236] width 87 height 11
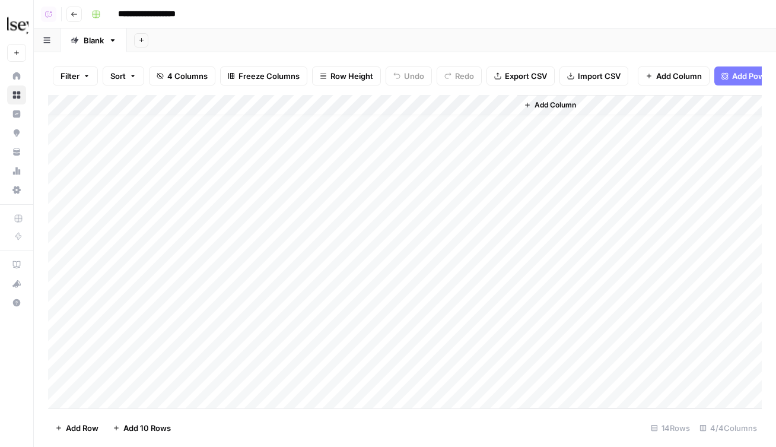
scroll to position [8, 0]
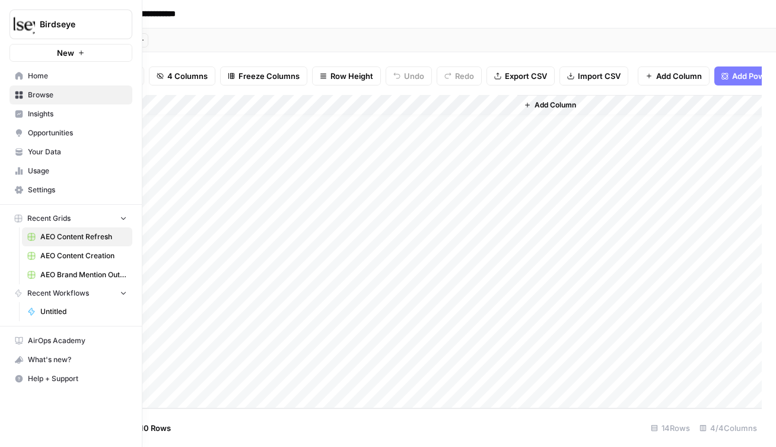
click at [89, 254] on span "AEO Content Creation" at bounding box center [83, 255] width 87 height 11
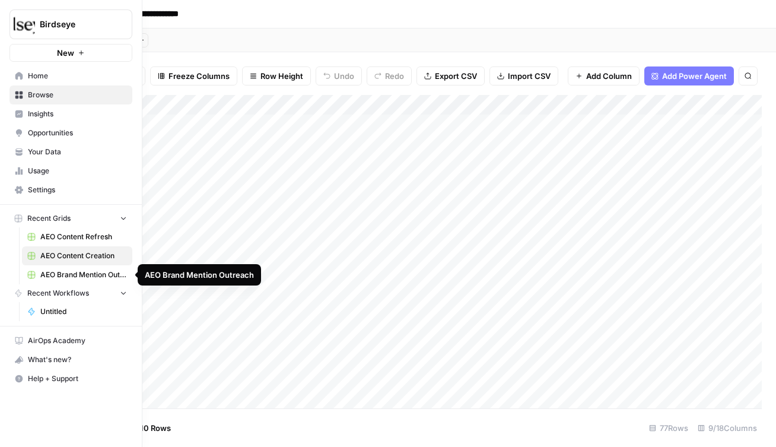
click at [82, 273] on span "AEO Brand Mention Outreach" at bounding box center [83, 274] width 87 height 11
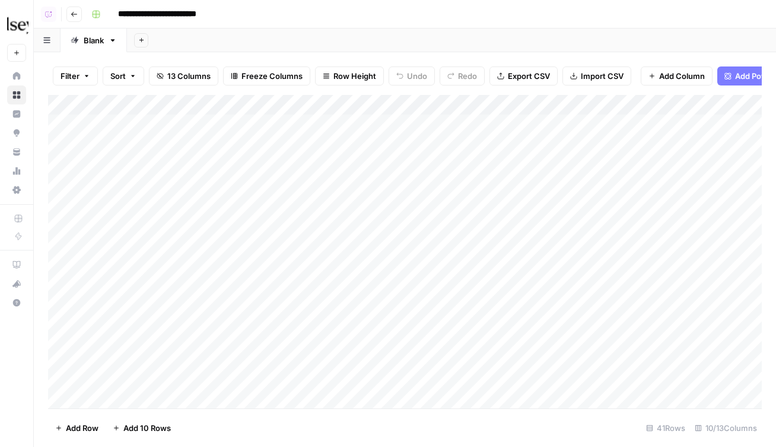
click at [76, 13] on icon "button" at bounding box center [74, 14] width 7 height 7
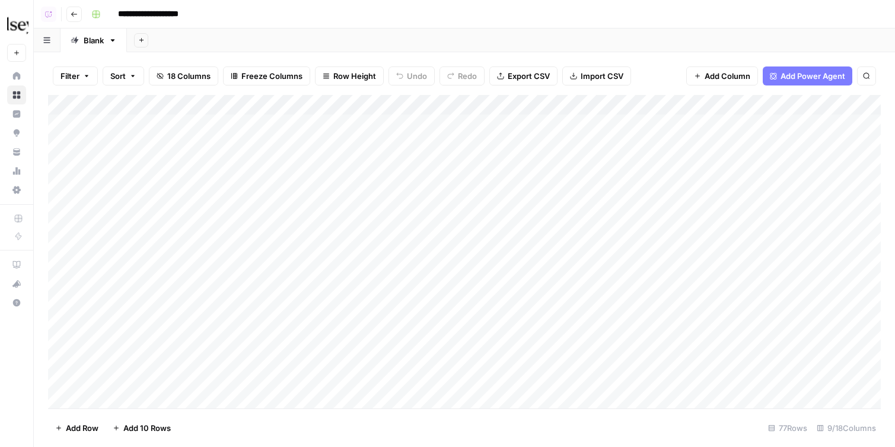
click at [775, 77] on icon "button" at bounding box center [773, 76] width 7 height 7
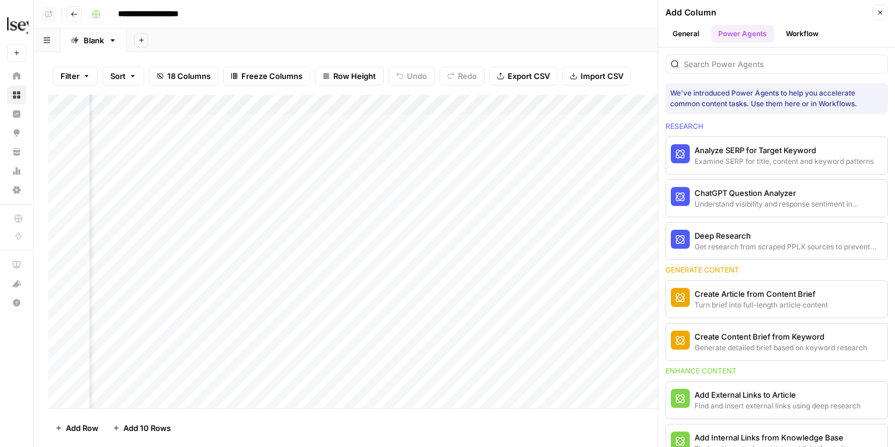
scroll to position [0, 728]
click at [775, 154] on span "More Info" at bounding box center [850, 155] width 33 height 11
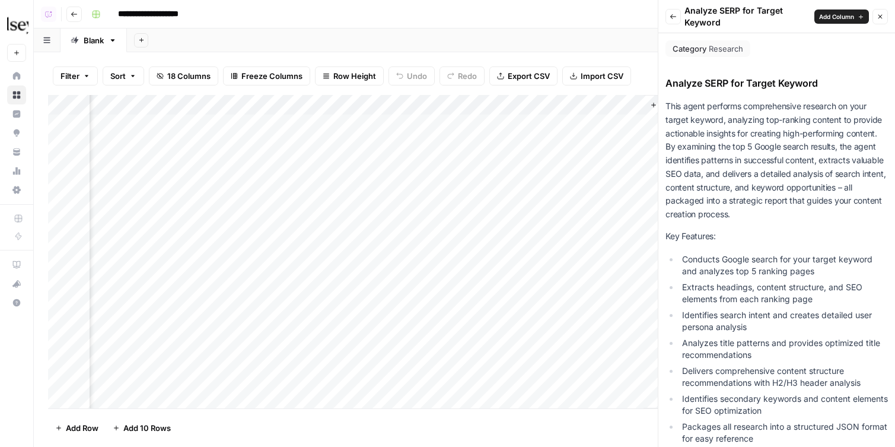
scroll to position [340, 0]
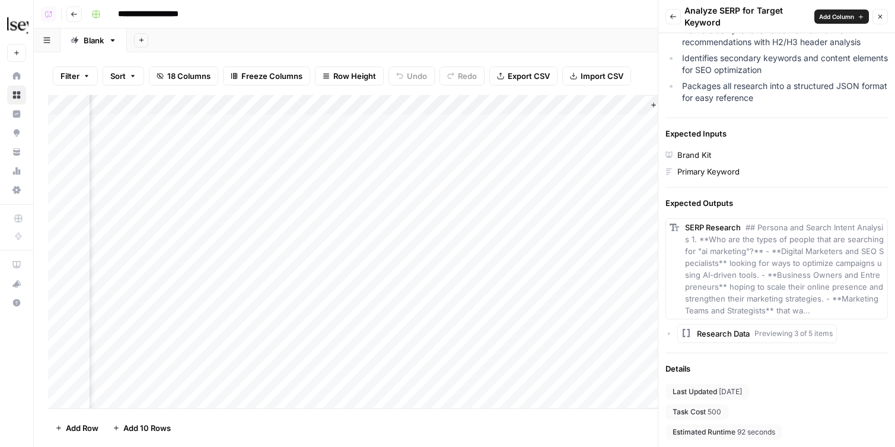
drag, startPoint x: 756, startPoint y: 412, endPoint x: 655, endPoint y: 412, distance: 100.8
click at [655, 412] on div "**********" at bounding box center [464, 223] width 861 height 447
click at [693, 408] on span "Task Cost" at bounding box center [689, 411] width 33 height 11
click at [679, 14] on button "Back" at bounding box center [672, 16] width 15 height 15
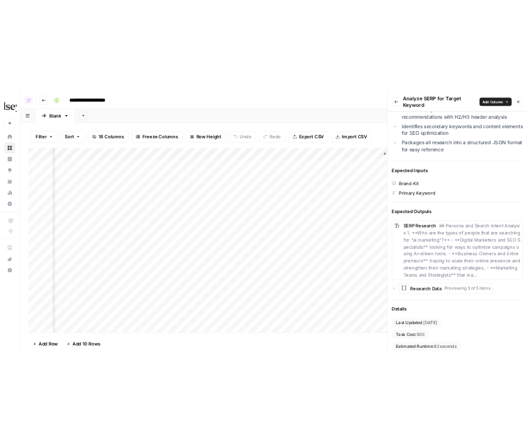
scroll to position [0, 0]
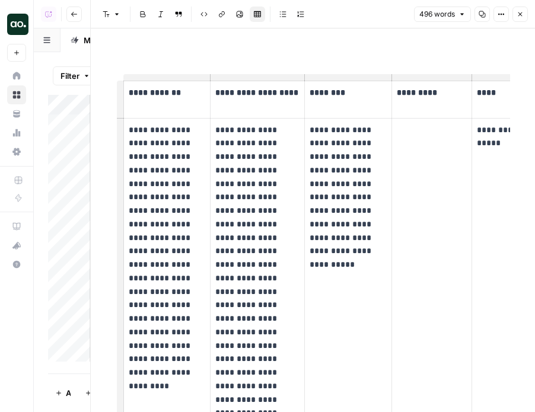
scroll to position [0, 992]
